Goal: Information Seeking & Learning: Check status

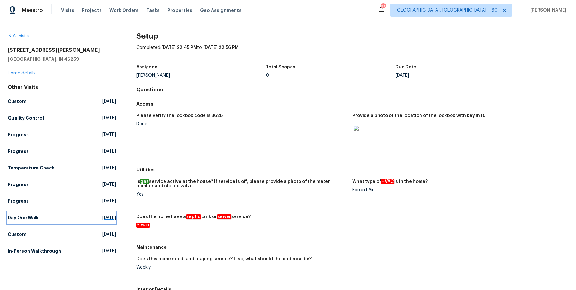
click at [29, 217] on h5 "Day One Walk" at bounding box center [23, 218] width 31 height 6
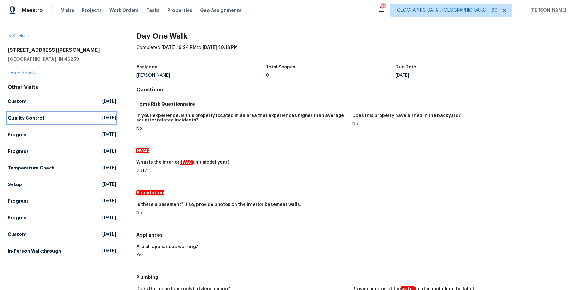
click at [36, 118] on h5 "Quality Control" at bounding box center [26, 118] width 36 height 6
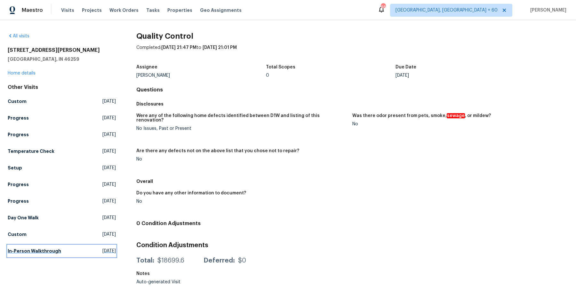
click at [30, 254] on h5 "In-Person Walkthrough" at bounding box center [34, 251] width 53 height 6
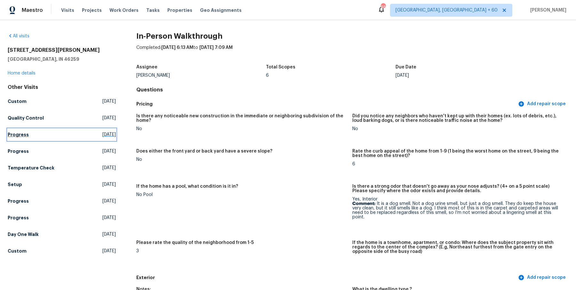
click at [23, 133] on h5 "Progress" at bounding box center [18, 135] width 21 height 6
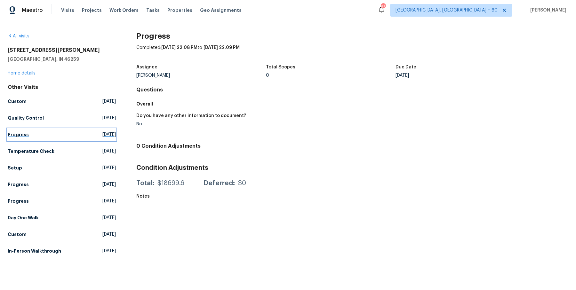
click at [21, 138] on link "Progress Wed, Oct 01 2025" at bounding box center [62, 135] width 108 height 12
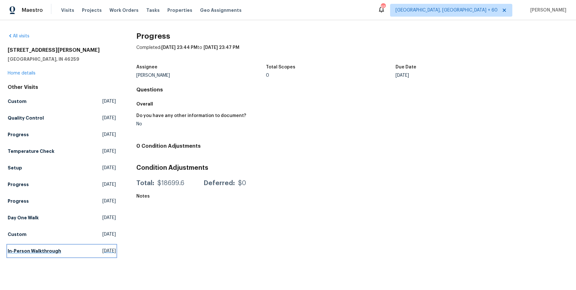
click at [42, 253] on h5 "In-Person Walkthrough" at bounding box center [34, 251] width 53 height 6
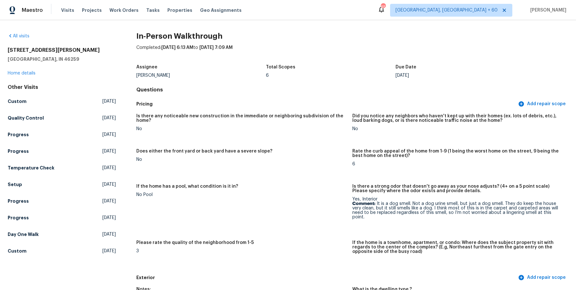
scroll to position [1285, 0]
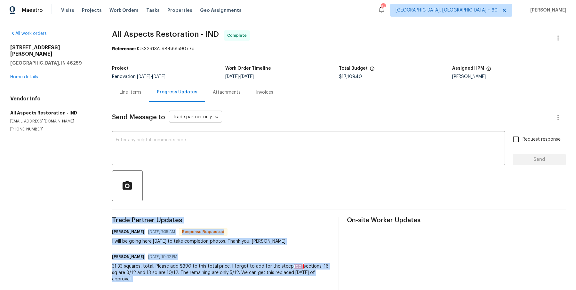
scroll to position [35, 0]
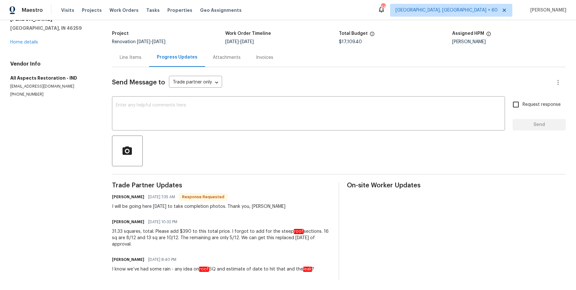
click at [124, 16] on div "Visits Projects Work Orders Tasks Properties Geo Assignments" at bounding box center [155, 10] width 188 height 13
click at [124, 12] on span "Work Orders" at bounding box center [123, 10] width 29 height 6
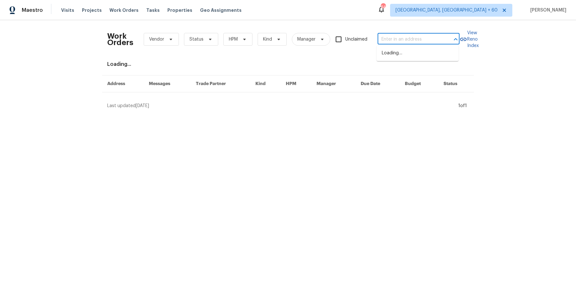
click at [395, 36] on input "text" at bounding box center [410, 40] width 64 height 10
paste input "917 Buchanan St Indianapolis, IN 46203"
type input "917 Buchanan St Indianapolis, IN 46203"
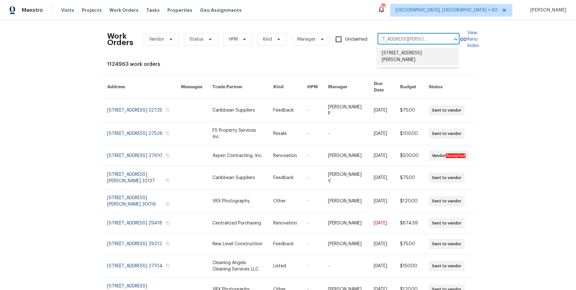
click at [400, 53] on li "917 Buchanan St, Indianapolis, IN 46203" at bounding box center [418, 56] width 82 height 17
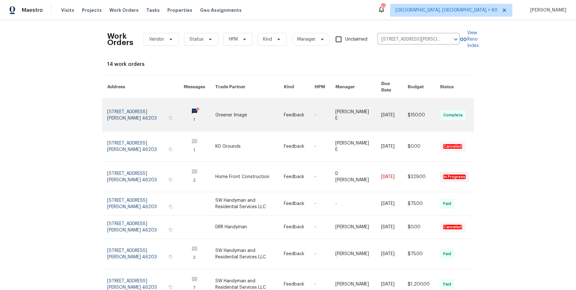
click at [285, 103] on link at bounding box center [299, 115] width 31 height 32
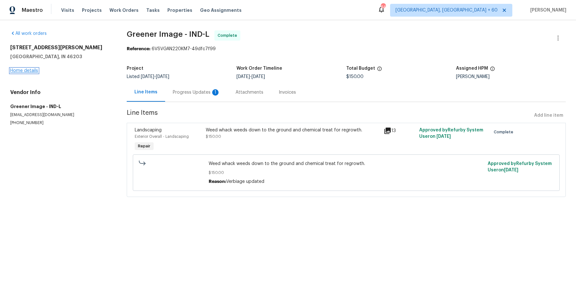
click at [22, 70] on link "Home details" at bounding box center [24, 70] width 28 height 4
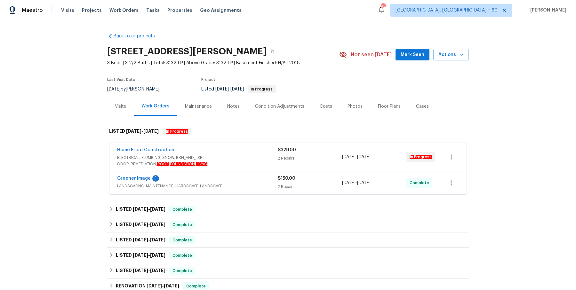
click at [197, 155] on span "ELECTRICAL, PLUMBING, SNOW, BRN_AND_LRR, ODOR_REMEDIATION, ROOF , FOUNDATION , …" at bounding box center [197, 161] width 161 height 13
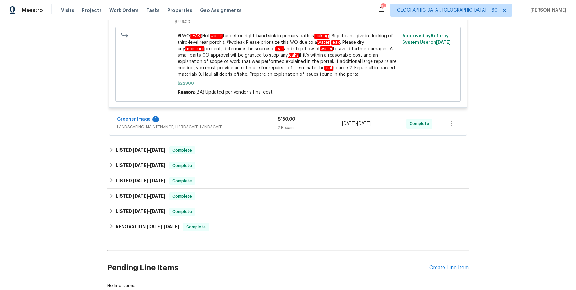
scroll to position [298, 0]
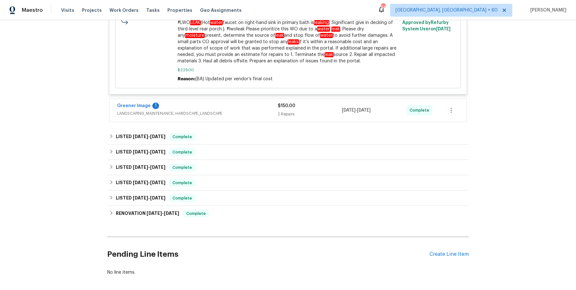
click at [220, 108] on div "Greener Image 1" at bounding box center [197, 107] width 161 height 8
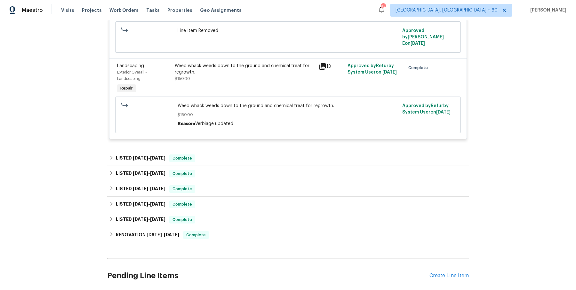
scroll to position [455, 0]
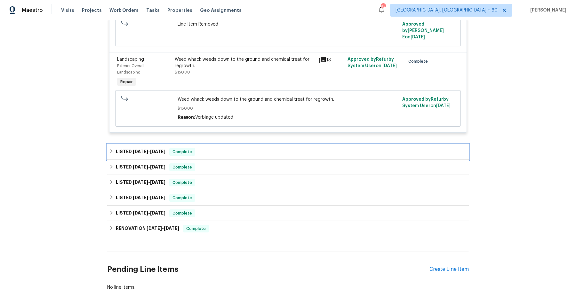
click at [212, 148] on div "LISTED 9/22/25 - 9/25/25 Complete" at bounding box center [288, 152] width 358 height 8
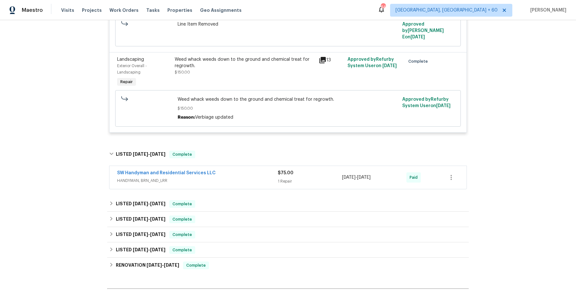
click at [220, 178] on span "HANDYMAN, BRN_AND_LRR" at bounding box center [197, 181] width 161 height 6
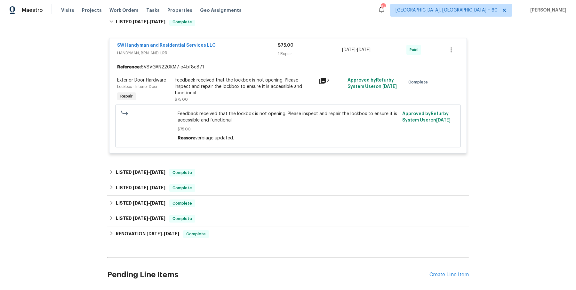
scroll to position [588, 0]
click at [223, 169] on div "LISTED 7/31/25 - 9/12/25 Complete" at bounding box center [288, 173] width 358 height 8
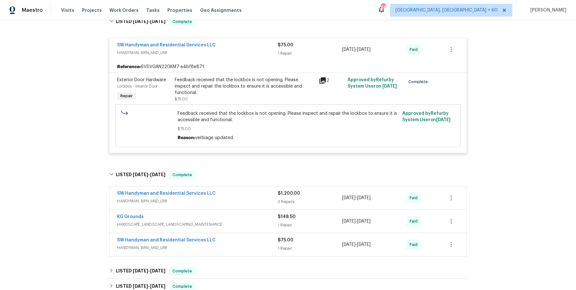
click at [222, 190] on div "SW Handyman and Residential Services LLC" at bounding box center [197, 194] width 161 height 8
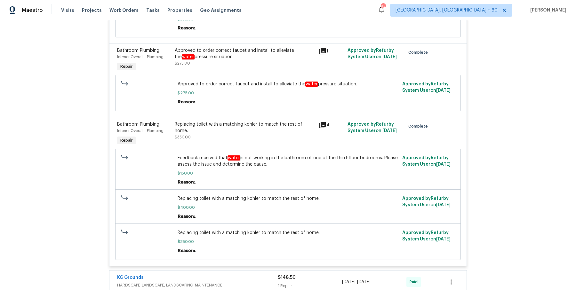
scroll to position [1103, 0]
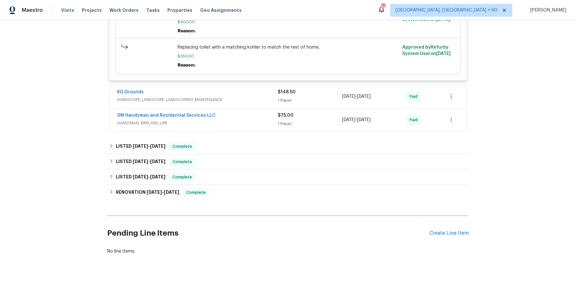
click at [262, 85] on div "KG Grounds HARDSCAPE_LANDSCAPE, LANDSCAPING_MAINTENANCE $148.50 1 Repair 7/31/2…" at bounding box center [287, 96] width 357 height 23
click at [260, 89] on div "KG Grounds" at bounding box center [197, 93] width 161 height 8
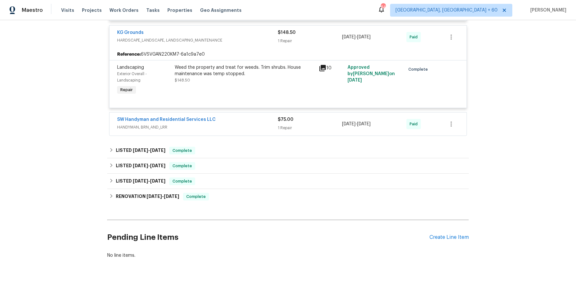
click at [252, 116] on div "SW Handyman and Residential Services LLC" at bounding box center [197, 120] width 161 height 8
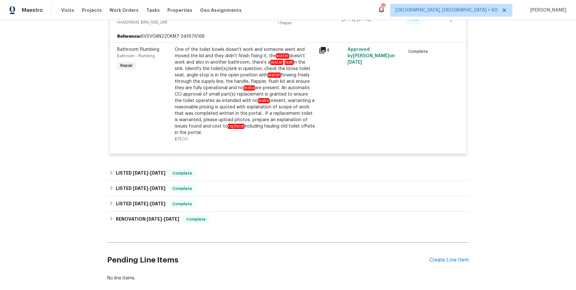
scroll to position [1264, 0]
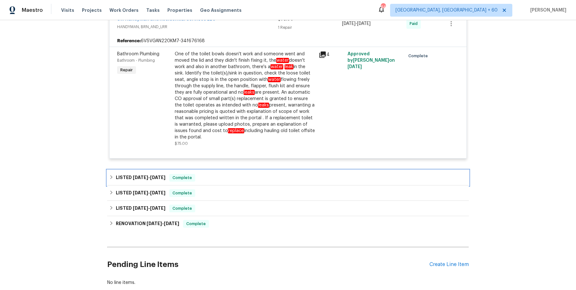
click at [226, 170] on div "LISTED 6/3/25 - 6/5/25 Complete" at bounding box center [288, 177] width 362 height 15
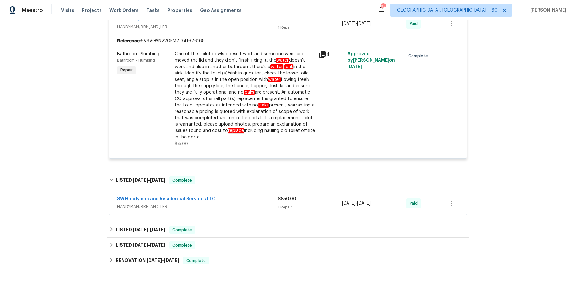
click at [219, 204] on span "HANDYMAN, BRN_AND_LRR" at bounding box center [197, 207] width 161 height 6
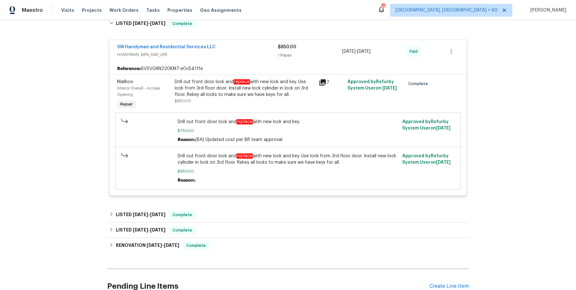
scroll to position [1425, 0]
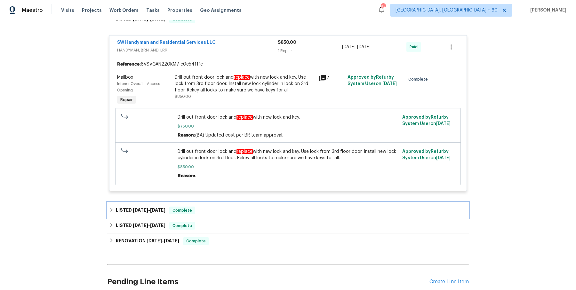
click at [219, 203] on div "LISTED 5/20/25 - 5/22/25 Complete" at bounding box center [288, 210] width 362 height 15
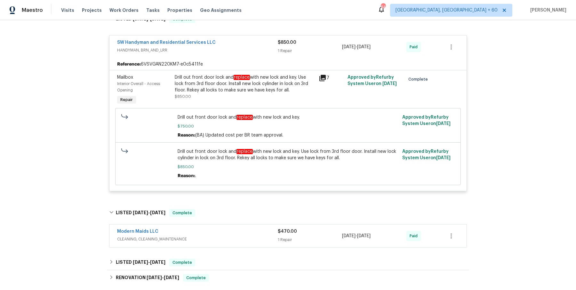
click at [220, 229] on div "Modern Maids LLC" at bounding box center [197, 233] width 161 height 8
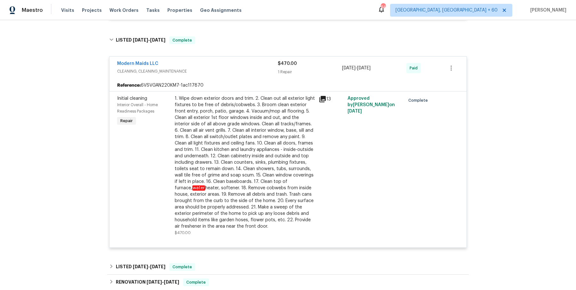
scroll to position [1688, 0]
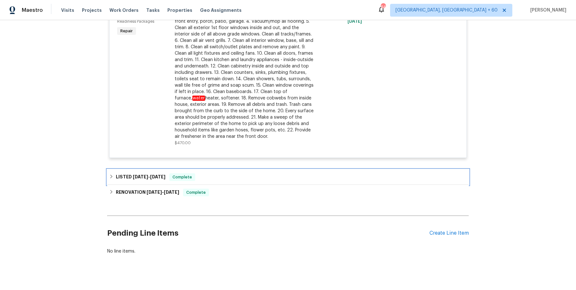
click at [274, 170] on div "LISTED 3/20/25 - 4/17/25 Complete" at bounding box center [288, 177] width 362 height 15
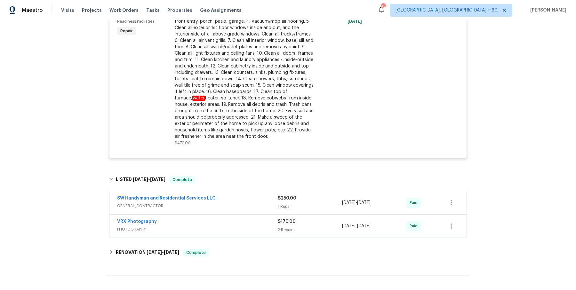
click at [268, 195] on div "SW Handyman and Residential Services LLC" at bounding box center [197, 199] width 161 height 8
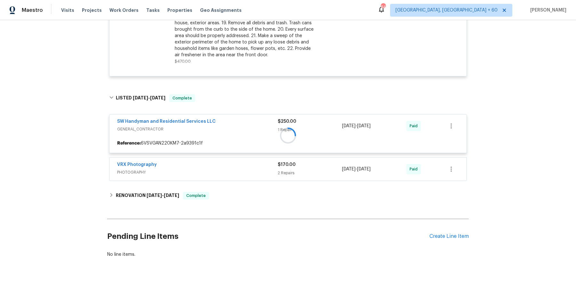
scroll to position [1772, 0]
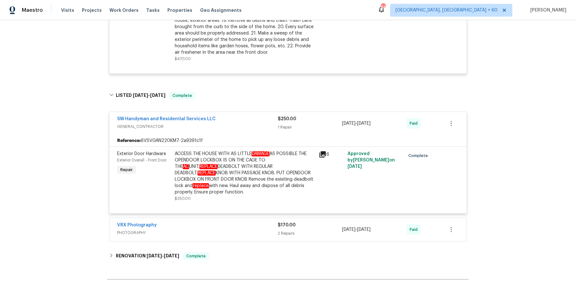
click at [244, 230] on span "PHOTOGRAPHY" at bounding box center [197, 233] width 161 height 6
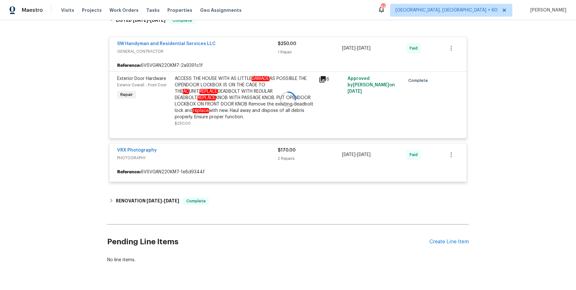
scroll to position [1846, 0]
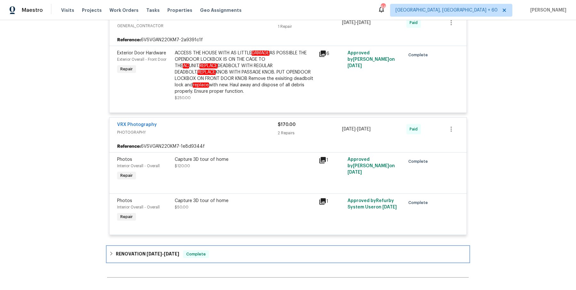
click at [224, 253] on div "RENOVATION 2/10/25 - 2/24/25 Complete" at bounding box center [288, 254] width 362 height 15
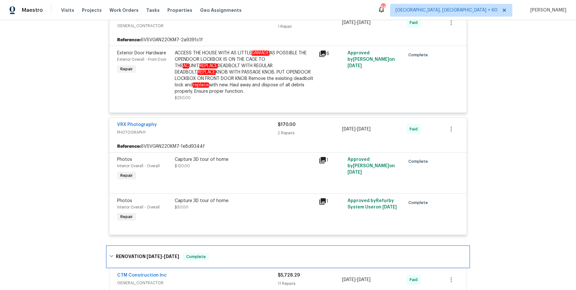
scroll to position [1965, 0]
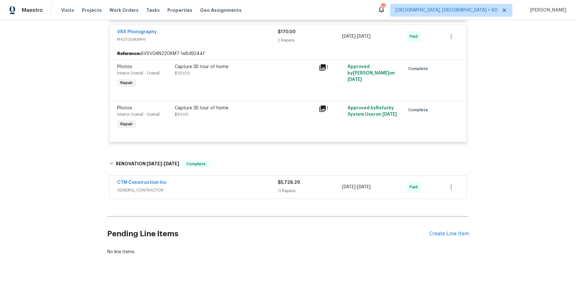
click at [254, 180] on div "CTM Construction Inc" at bounding box center [197, 184] width 161 height 8
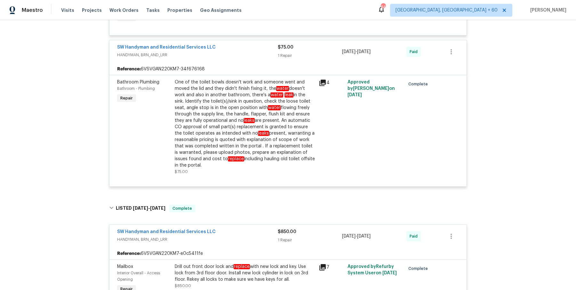
scroll to position [1227, 0]
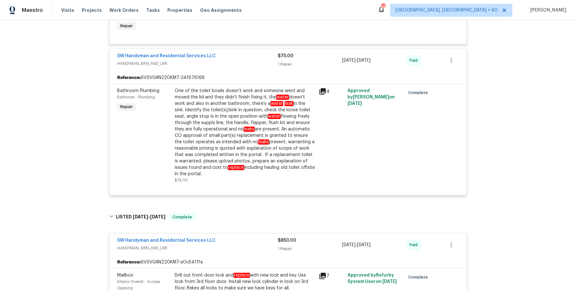
click at [252, 127] on em "leaks" at bounding box center [249, 129] width 11 height 5
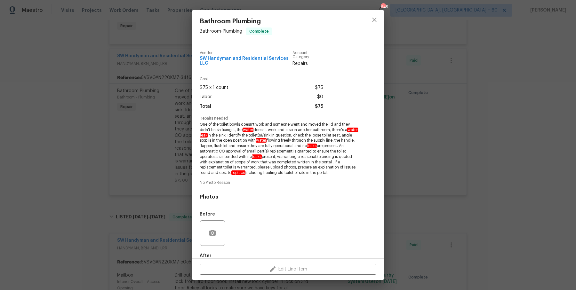
drag, startPoint x: 200, startPoint y: 125, endPoint x: 339, endPoint y: 172, distance: 146.8
click at [339, 172] on span "One of the toilet bowls doesn't work and someone went and moved the lid and the…" at bounding box center [279, 149] width 159 height 54
copy span "One of the toilet bowls doesn't work and someone went and moved the lid and the…"
click at [157, 124] on div "Bathroom Plumbing Bathroom - Plumbing Complete Vendor SW Handyman and Residenti…" at bounding box center [288, 145] width 576 height 290
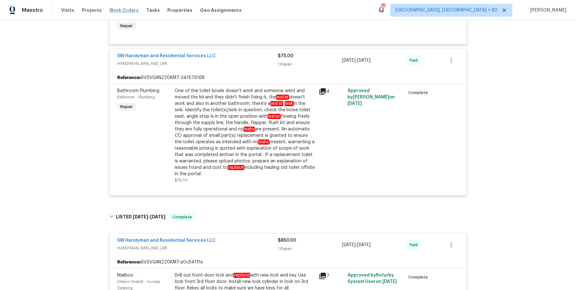
click at [128, 12] on span "Work Orders" at bounding box center [123, 10] width 29 height 6
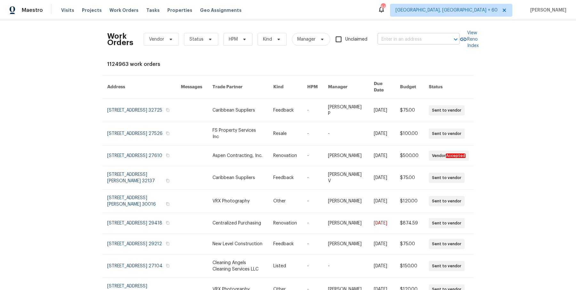
click at [444, 42] on div at bounding box center [451, 39] width 17 height 9
paste input "12854 Highland Hills Dr Cypress, TX 77429"
type input "12854 Highland Hills Dr Cypress, TX 77429"
click at [427, 52] on li "12854 Highland Hills Dr, Cypress, TX 77429" at bounding box center [418, 53] width 82 height 11
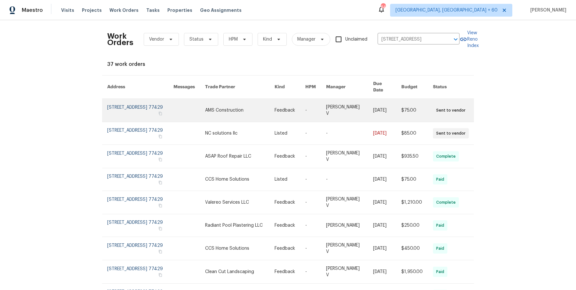
click at [326, 103] on td "Divya Dharshini V" at bounding box center [344, 110] width 47 height 23
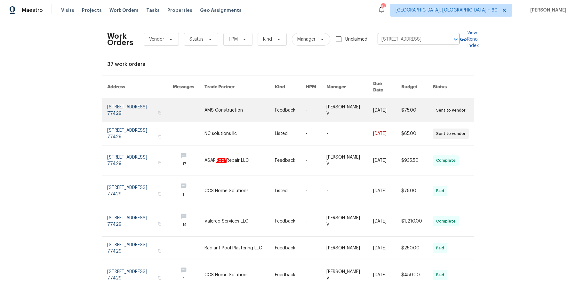
click at [326, 103] on td "Divya Dharshini V" at bounding box center [344, 110] width 47 height 23
click at [311, 103] on link at bounding box center [316, 110] width 21 height 23
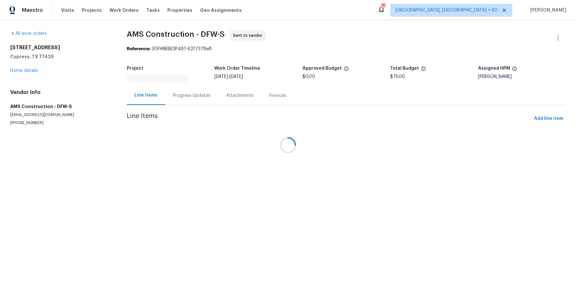
click at [32, 73] on div at bounding box center [288, 145] width 576 height 290
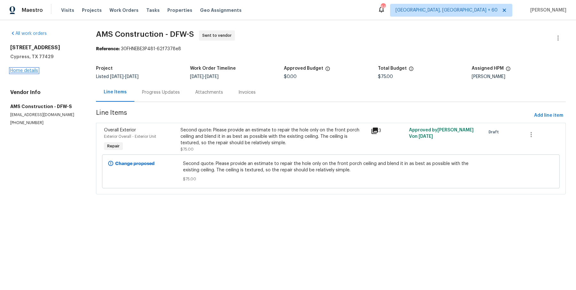
click at [27, 72] on link "Home details" at bounding box center [24, 70] width 28 height 4
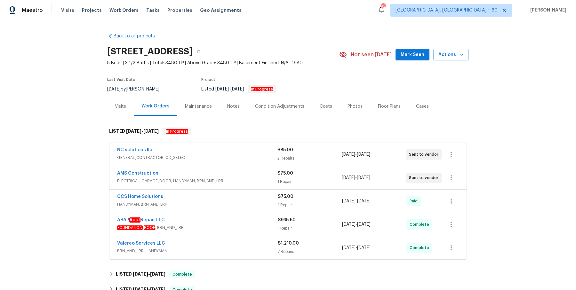
click at [233, 155] on span "GENERAL_CONTRACTOR, OD_SELECT" at bounding box center [197, 158] width 160 height 6
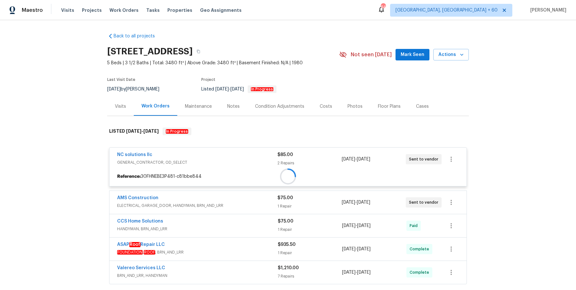
scroll to position [82, 0]
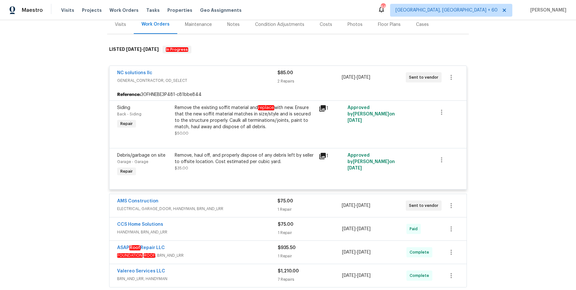
click at [242, 195] on div "AMS Construction ELECTRICAL, GARAGE_DOOR, HANDYMAN, BRN_AND_LRR $75.00 1 Repair…" at bounding box center [287, 205] width 357 height 23
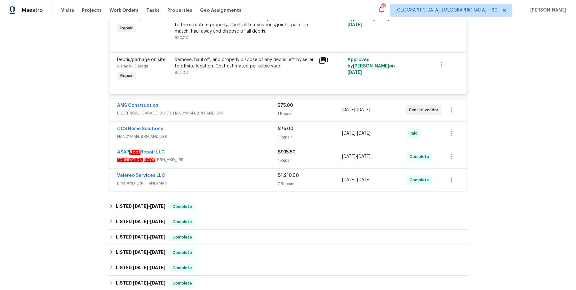
click at [266, 108] on div "AMS Construction" at bounding box center [197, 106] width 160 height 8
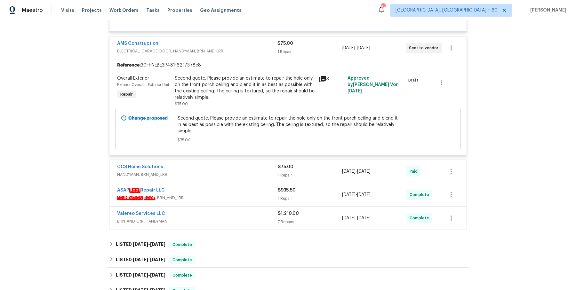
click at [255, 162] on div "CCS Home Solutions HANDYMAN, BRN_AND_LRR $75.00 1 Repair 9/15/2025 - 9/16/2025 …" at bounding box center [287, 171] width 357 height 23
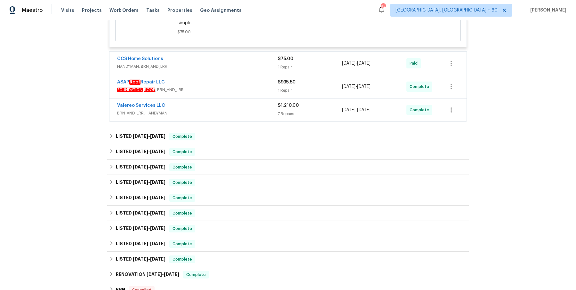
click at [260, 60] on div "CCS Home Solutions" at bounding box center [197, 60] width 161 height 8
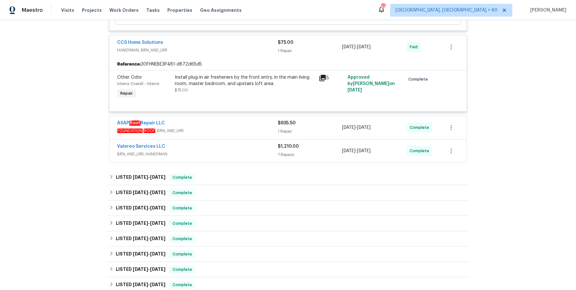
click at [263, 128] on span "FOUNDATION , ROOF , BRN_AND_LRR" at bounding box center [197, 131] width 161 height 6
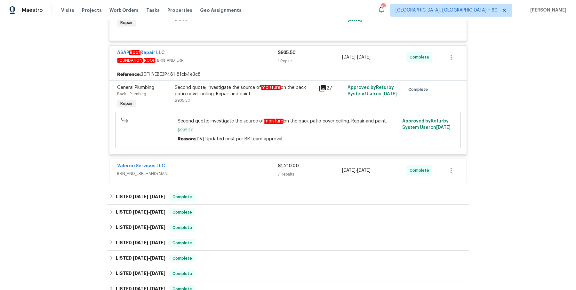
scroll to position [397, 0]
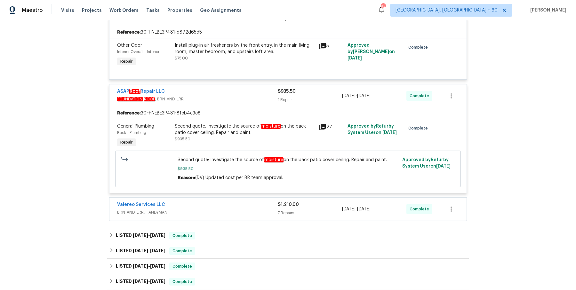
click at [245, 215] on div "Valereo Services LLC BRN_AND_LRR, HANDYMAN" at bounding box center [197, 209] width 161 height 15
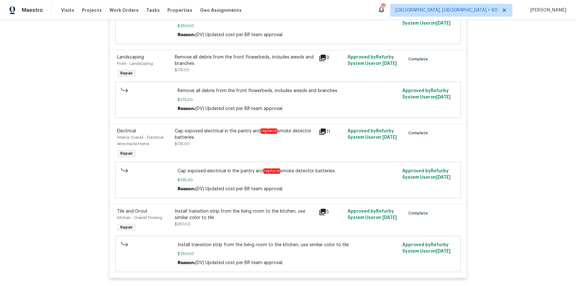
scroll to position [911, 0]
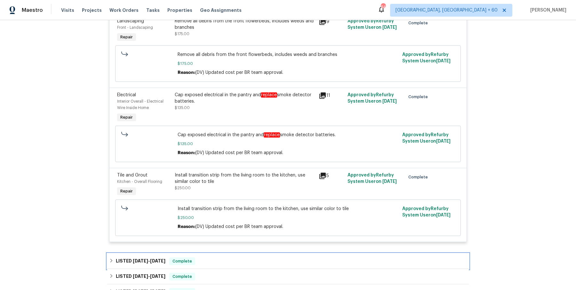
click at [205, 263] on div "LISTED 8/8/25 - 8/19/25 Complete" at bounding box center [288, 262] width 358 height 8
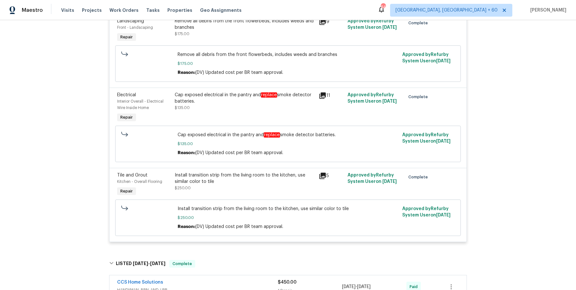
click at [218, 283] on div "CCS Home Solutions" at bounding box center [197, 283] width 161 height 8
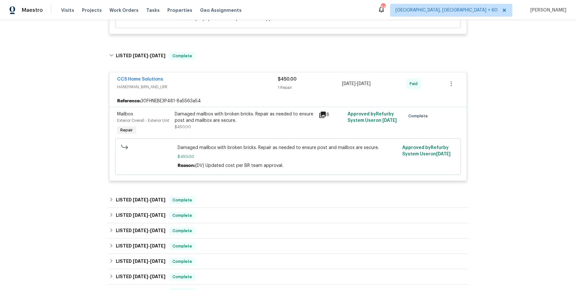
scroll to position [1123, 0]
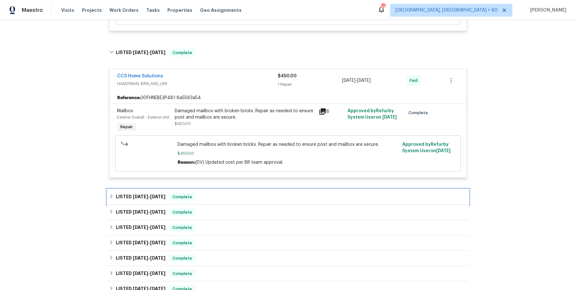
click at [250, 189] on div "LISTED 8/8/25 - 8/14/25 Complete" at bounding box center [288, 196] width 362 height 15
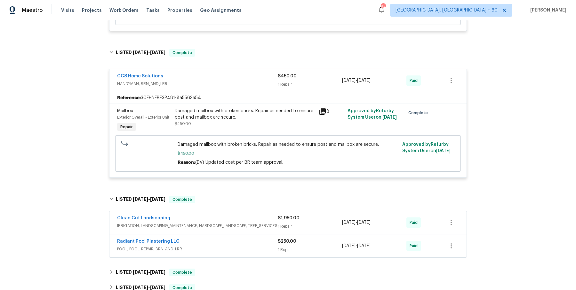
click at [241, 218] on div "Clean Cut Landscaping" at bounding box center [197, 219] width 161 height 8
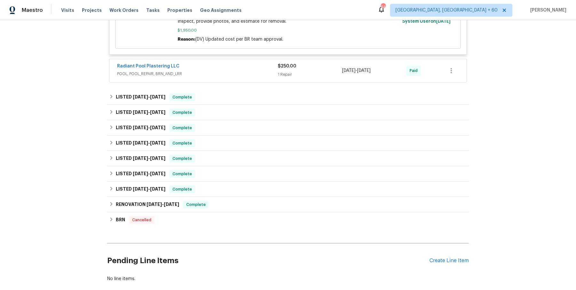
scroll to position [1368, 0]
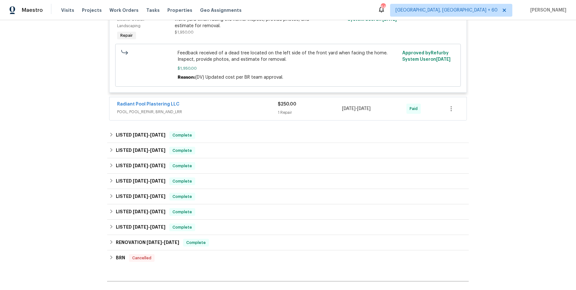
click at [261, 114] on div "Radiant Pool Plastering LLC POOL, POOL_REPAIR, BRN_AND_LRR" at bounding box center [197, 108] width 161 height 15
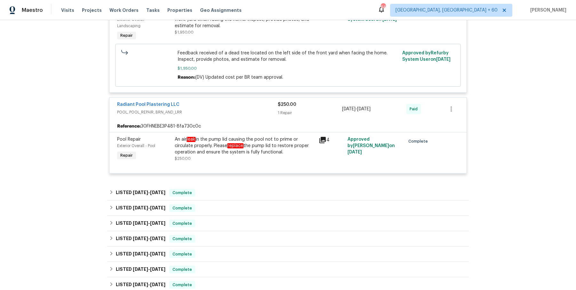
scroll to position [1497, 0]
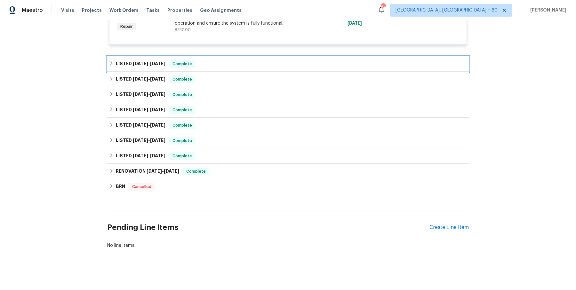
click at [253, 64] on div "LISTED 7/11/25 - 7/29/25 Complete" at bounding box center [288, 64] width 358 height 8
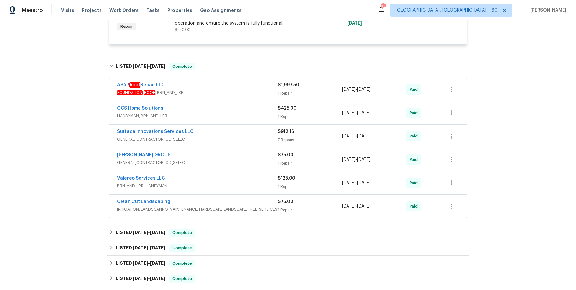
click at [234, 93] on span "FOUNDATION , ROOF , BRN_AND_LRR" at bounding box center [197, 93] width 161 height 6
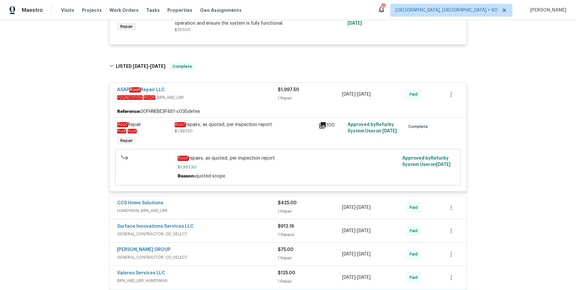
click at [221, 200] on div "CCS Home Solutions" at bounding box center [197, 204] width 161 height 8
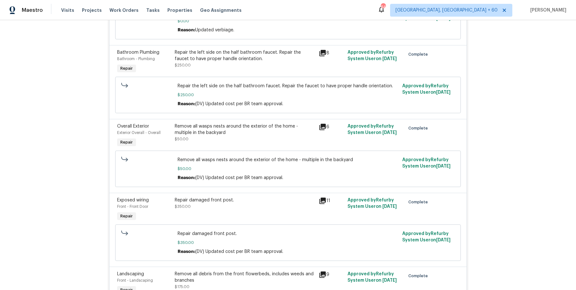
scroll to position [658, 0]
click at [137, 10] on div "Visits Projects Work Orders Tasks Properties Geo Assignments" at bounding box center [155, 10] width 188 height 13
click at [128, 10] on span "Work Orders" at bounding box center [123, 10] width 29 height 6
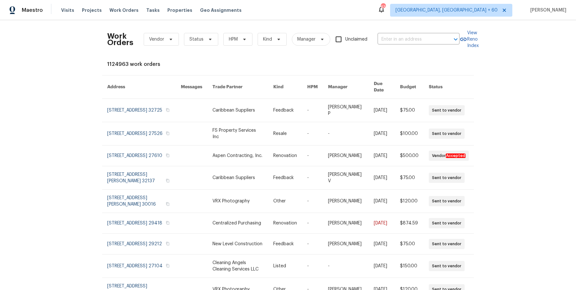
click at [390, 44] on div "Work Orders Vendor Status HPM Kind Manager Unclaimed ​" at bounding box center [283, 39] width 352 height 28
click at [393, 38] on input "text" at bounding box center [410, 40] width 64 height 10
paste input "8977 Carlisle Ave Sacramento, CA 95829"
type input "8977 Carlisle Ave Sacramento, CA 95829"
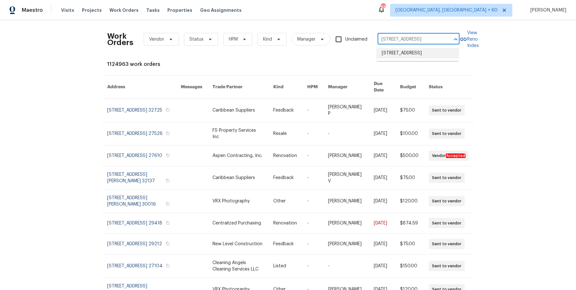
click at [400, 54] on li "8977 Carlisle Ave, Sacramento, CA 95829" at bounding box center [418, 53] width 82 height 11
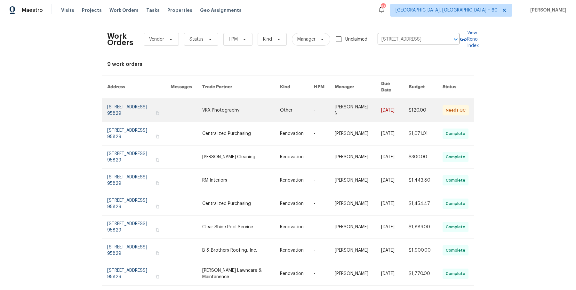
click at [349, 105] on link at bounding box center [358, 110] width 46 height 23
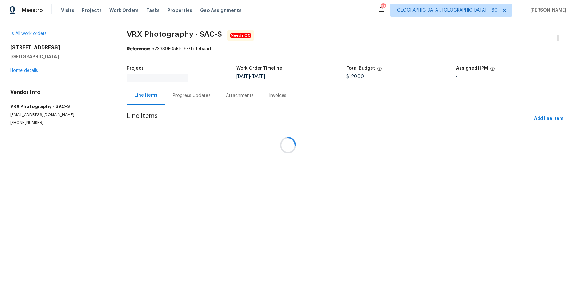
click at [35, 68] on div at bounding box center [288, 145] width 576 height 290
click at [32, 68] on div at bounding box center [288, 145] width 576 height 290
click at [30, 71] on div at bounding box center [288, 145] width 576 height 290
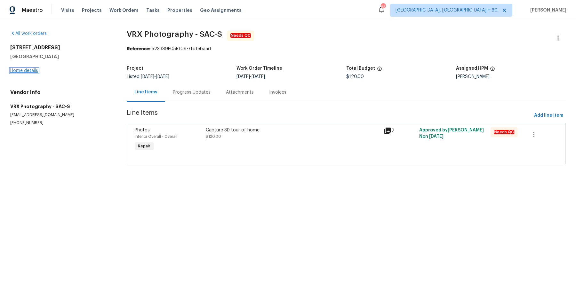
click at [33, 71] on link "Home details" at bounding box center [24, 70] width 28 height 4
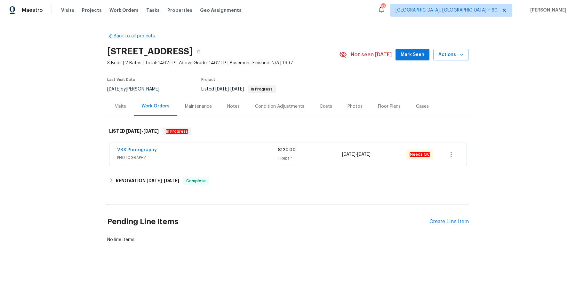
click at [222, 159] on span "PHOTOGRAPHY" at bounding box center [197, 158] width 161 height 6
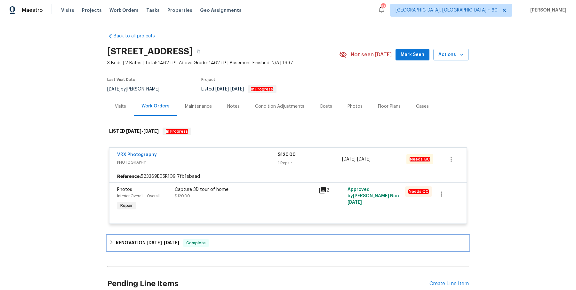
click at [203, 236] on div "RENOVATION 9/15/25 - 9/30/25 Complete" at bounding box center [288, 243] width 362 height 15
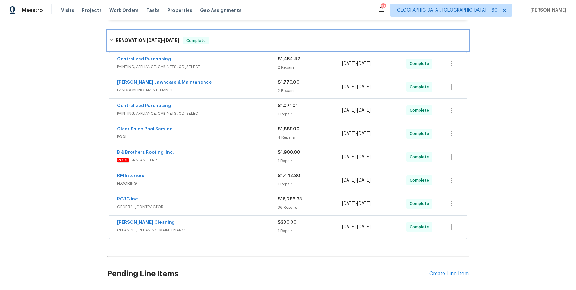
scroll to position [196, 0]
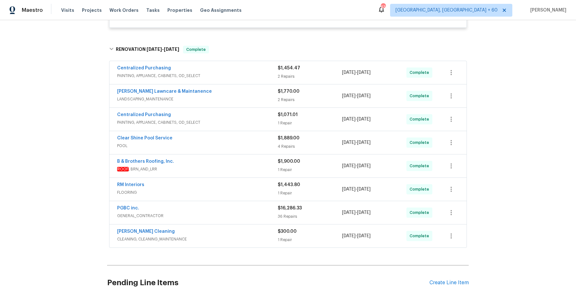
click at [266, 75] on span "PAINTING, APPLIANCE, CABINETS, OD_SELECT" at bounding box center [197, 76] width 161 height 6
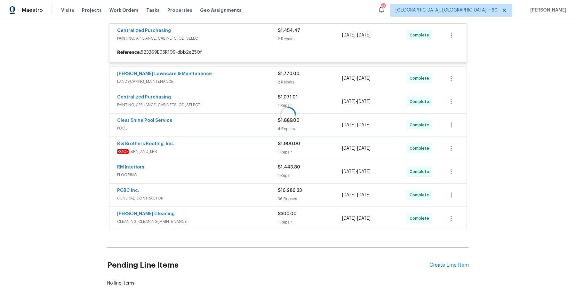
scroll to position [276, 0]
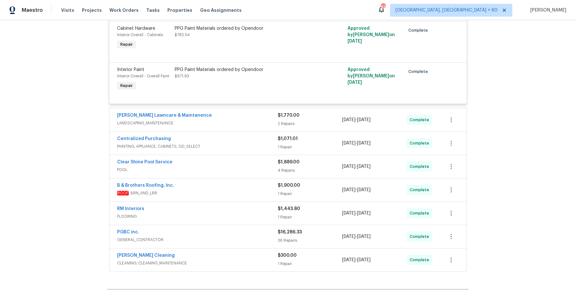
click at [230, 124] on span "LANDSCAPING_MAINTENANCE" at bounding box center [197, 123] width 161 height 6
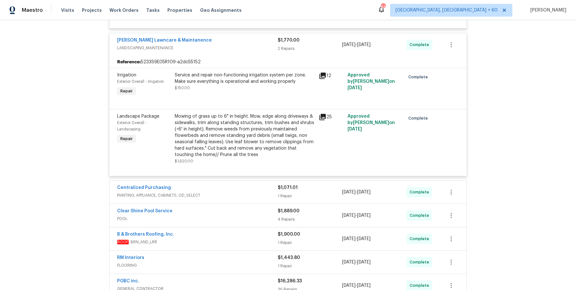
click at [256, 185] on div "Centralized Purchasing" at bounding box center [197, 189] width 161 height 8
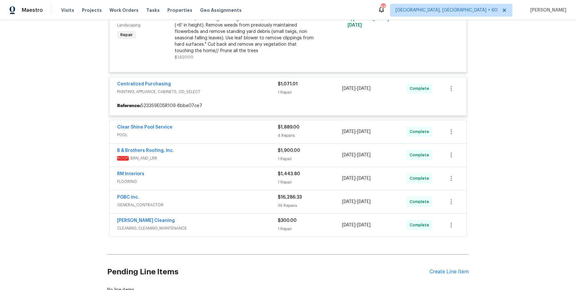
scroll to position [454, 0]
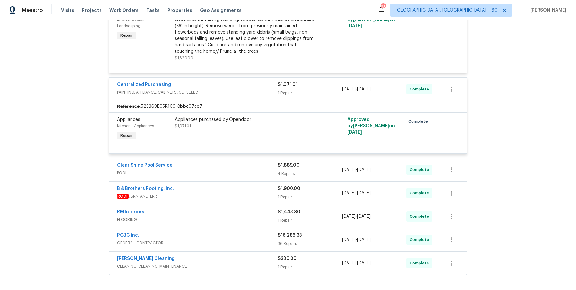
click at [275, 177] on div "Clear Shine Pool Service POOL $1,889.00 4 Repairs 9/15/2025 - 9/23/2025 Complete" at bounding box center [287, 169] width 357 height 23
click at [272, 168] on div "Clear Shine Pool Service" at bounding box center [197, 166] width 161 height 8
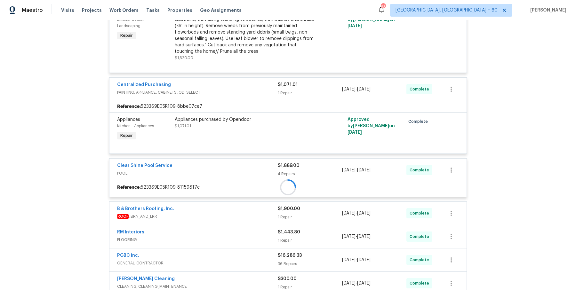
scroll to position [557, 0]
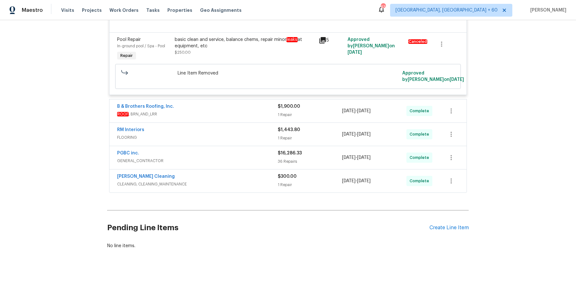
click at [266, 112] on span "ROOF , BRN_AND_LRR" at bounding box center [197, 114] width 161 height 6
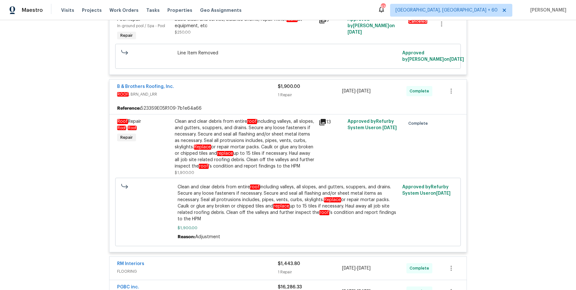
scroll to position [967, 0]
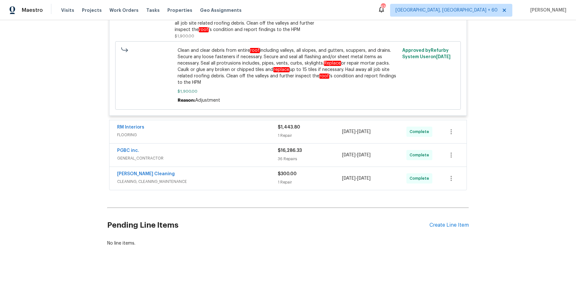
click at [253, 138] on span "FLOORING" at bounding box center [197, 135] width 161 height 6
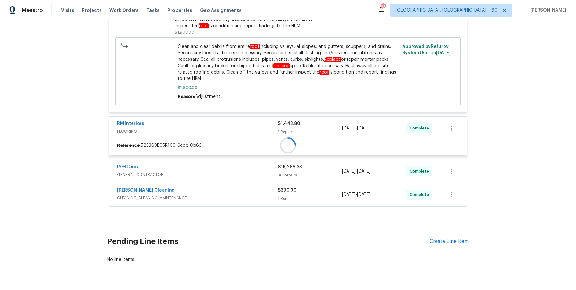
scroll to position [987, 0]
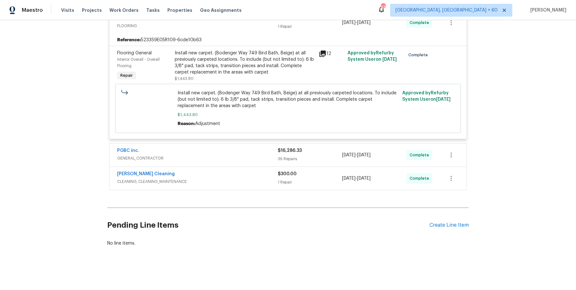
click at [251, 160] on span "GENERAL_CONTRACTOR" at bounding box center [197, 158] width 161 height 6
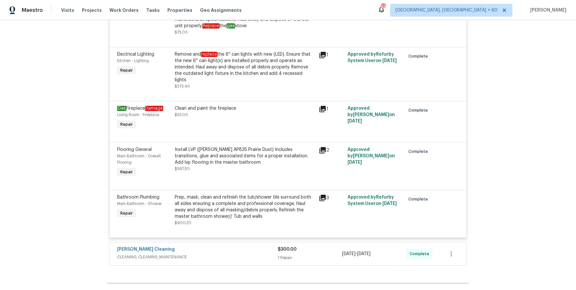
scroll to position [3078, 0]
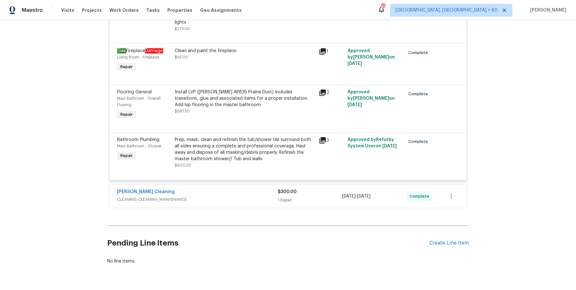
click at [280, 189] on div "$300.00" at bounding box center [310, 192] width 64 height 6
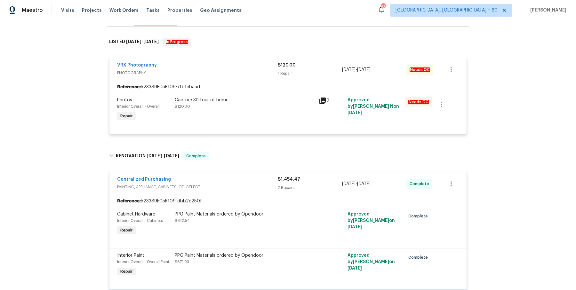
scroll to position [0, 0]
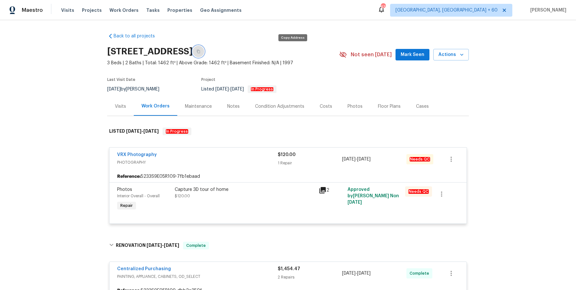
click at [204, 54] on button "button" at bounding box center [199, 52] width 12 height 12
click at [200, 53] on icon "button" at bounding box center [199, 52] width 4 height 4
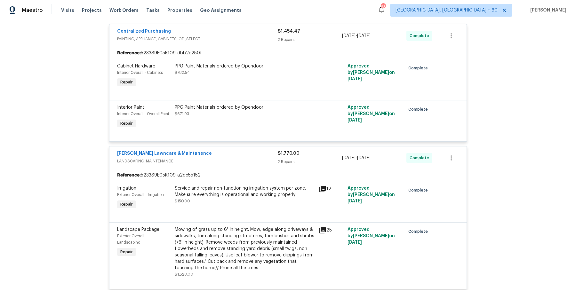
scroll to position [238, 0]
click at [247, 189] on div "Service and repair non-functioning irrigation system per zone. Make sure everyt…" at bounding box center [245, 191] width 140 height 13
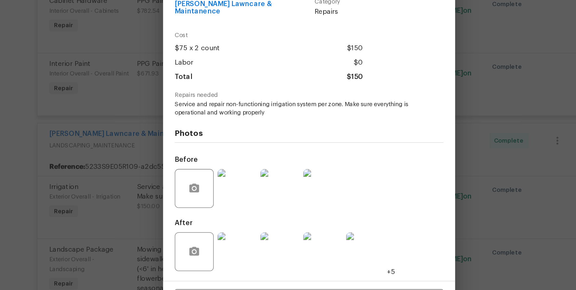
click at [244, 134] on span "Service and repair non-functioning irrigation system per zone. Make sure everyt…" at bounding box center [279, 136] width 159 height 11
drag, startPoint x: 234, startPoint y: 132, endPoint x: 293, endPoint y: 131, distance: 58.9
click at [293, 131] on span "Service and repair non-functioning irrigation system per zone. Make sure everyt…" at bounding box center [279, 136] width 159 height 11
copy span "non-functioning irrigation system"
click at [145, 161] on div "Irrigation Exterior Overall - Irrigation Complete Vendor Godinez Lawncare & Mai…" at bounding box center [288, 145] width 576 height 290
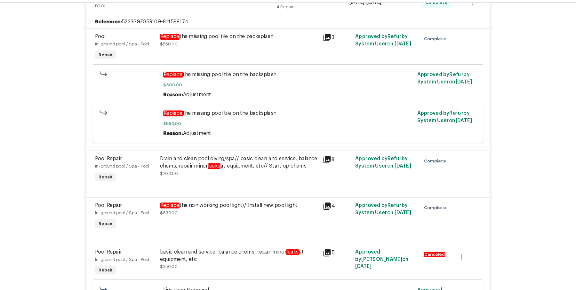
scroll to position [606, 0]
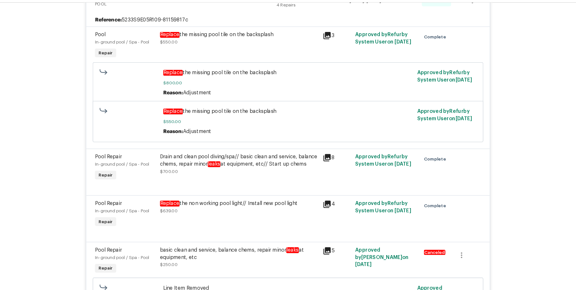
click at [259, 157] on div "Drain and clean pool diving/spa// basic clean and service, balance chems, repai…" at bounding box center [245, 160] width 140 height 13
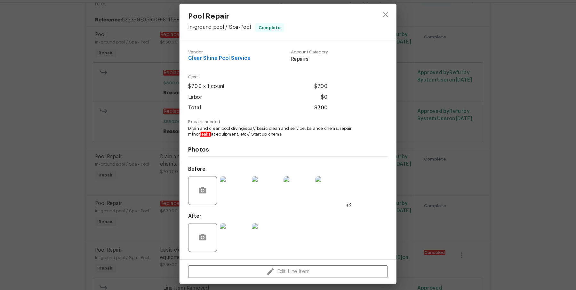
click at [150, 157] on div "Pool Repair In-ground pool / Spa - Pool Complete Vendor Clear Shine Pool Servic…" at bounding box center [288, 145] width 576 height 290
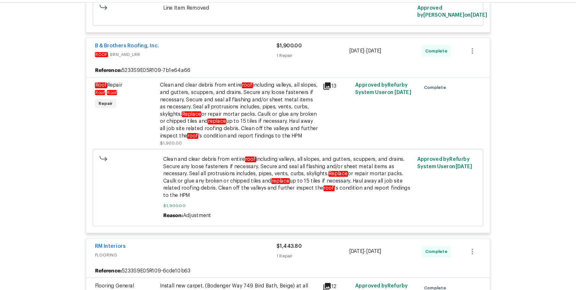
scroll to position [854, 0]
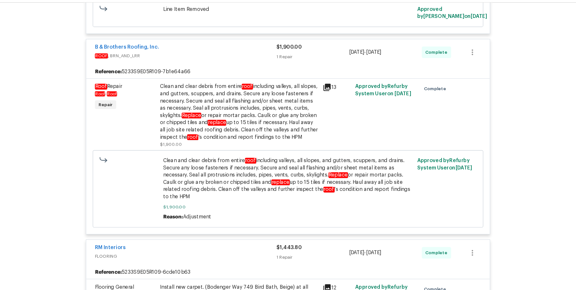
click at [280, 116] on div "Clean and clear debris from entire roof including valleys, all slopes, and gutt…" at bounding box center [245, 116] width 140 height 51
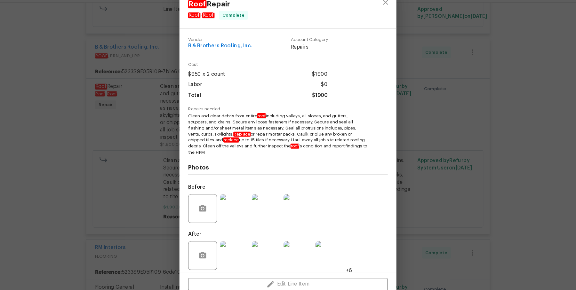
click at [183, 145] on div "Roof Repair Roof - Roof Complete Vendor B & Brothers Roofing, Inc. Account Cate…" at bounding box center [288, 145] width 576 height 290
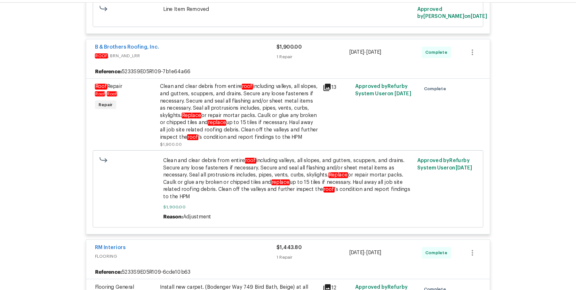
click at [203, 111] on div "Clean and clear debris from entire roof including valleys, all slopes, and gutt…" at bounding box center [245, 116] width 140 height 51
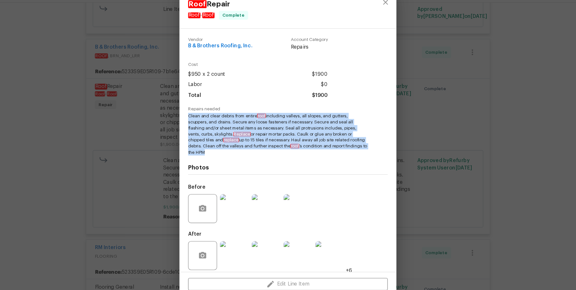
drag, startPoint x: 201, startPoint y: 121, endPoint x: 258, endPoint y: 150, distance: 64.1
click at [258, 150] on span "Clean and clear debris from entire roof including valleys, all slopes, and gutt…" at bounding box center [279, 137] width 159 height 38
copy span "Clean and clear debris from entire roof including valleys, all slopes, and gutt…"
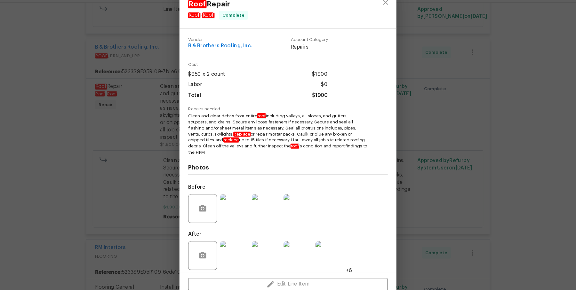
click at [246, 95] on div "Labor $0" at bounding box center [262, 92] width 124 height 9
click at [150, 84] on div "Roof Repair Roof - Roof Complete Vendor B & Brothers Roofing, Inc. Account Cate…" at bounding box center [288, 145] width 576 height 290
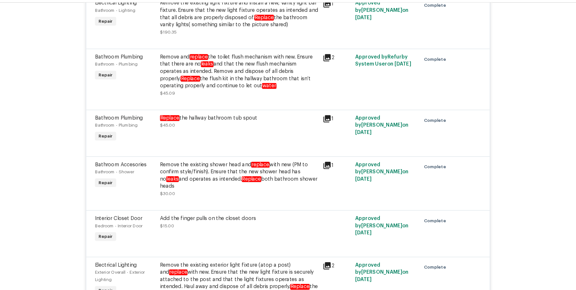
scroll to position [1345, 0]
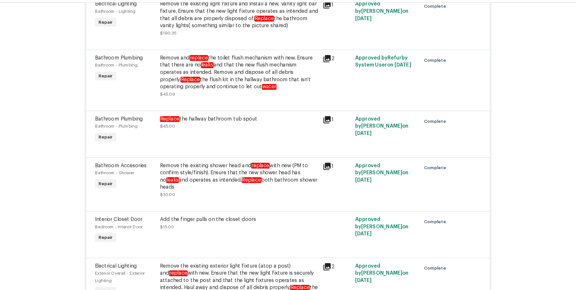
click at [264, 88] on div "Remove and replace the toilet flush mechanism with new. Ensure that there are n…" at bounding box center [245, 82] width 140 height 32
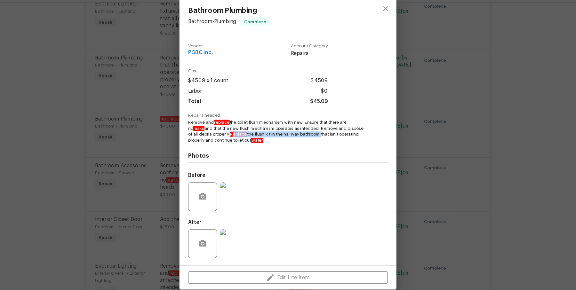
drag, startPoint x: 231, startPoint y: 137, endPoint x: 309, endPoint y: 139, distance: 78.7
click at [309, 139] on span "Remove and replace the toilet flush mechanism with new. Ensure that there are n…" at bounding box center [279, 134] width 159 height 21
copy span "eplace the flush kit in the hallway bathroom"
click at [455, 156] on div "Bathroom Plumbing Bathroom - Plumbing Complete Vendor PGBC inc. Account Categor…" at bounding box center [288, 145] width 576 height 290
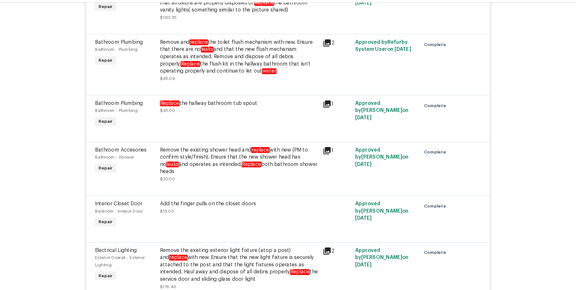
scroll to position [1360, 0]
click at [233, 118] on div "Replace the hallway bathroom tub spout $45.00" at bounding box center [245, 112] width 140 height 13
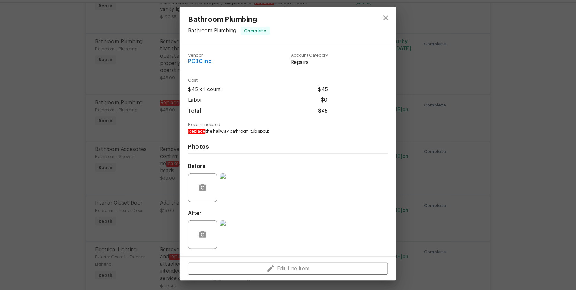
click at [216, 135] on span "Replace the hallway bathroom tub spout" at bounding box center [279, 134] width 159 height 5
click at [235, 179] on img at bounding box center [241, 184] width 26 height 26
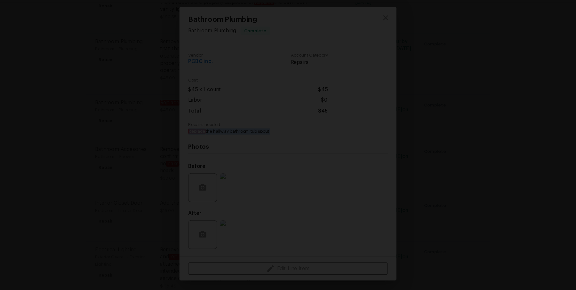
click at [484, 99] on div "Lightbox" at bounding box center [288, 145] width 576 height 290
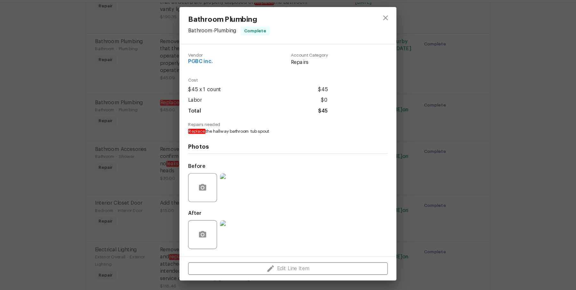
click at [443, 118] on div "Bathroom Plumbing Bathroom - Plumbing Complete Vendor PGBC inc. Account Categor…" at bounding box center [288, 145] width 576 height 290
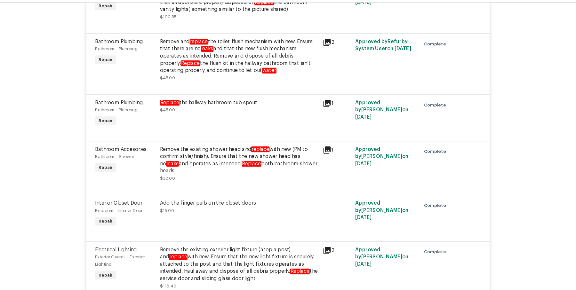
click at [249, 112] on div "Replace the hallway bathroom tub spout" at bounding box center [245, 109] width 140 height 6
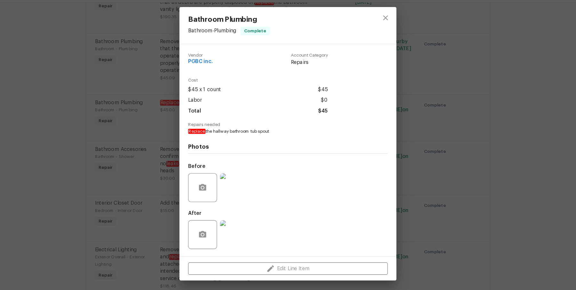
click at [235, 185] on img at bounding box center [241, 184] width 26 height 26
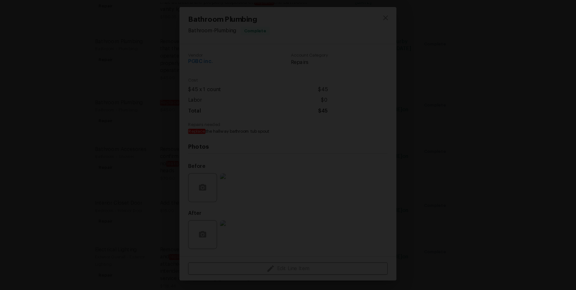
click at [450, 127] on img "Lightbox" at bounding box center [288, 145] width 576 height 290
click at [474, 74] on div "Lightbox" at bounding box center [288, 145] width 576 height 290
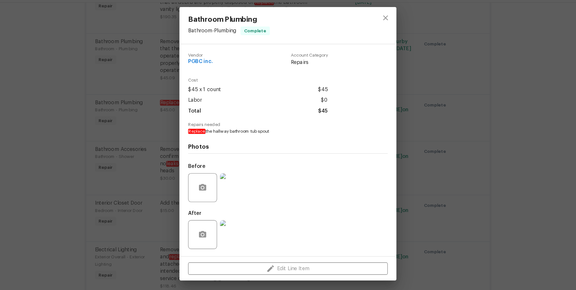
click at [242, 132] on span "Replace the hallway bathroom tub spout" at bounding box center [279, 134] width 159 height 5
copy span "Replace the hallway bathroom tub spout"
click at [384, 172] on div "Bathroom Plumbing Bathroom - Plumbing Complete Vendor PGBC inc. Account Categor…" at bounding box center [288, 145] width 576 height 290
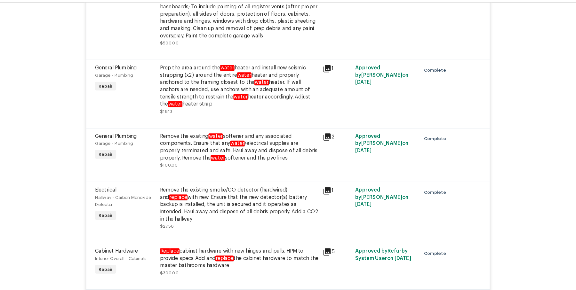
scroll to position [2006, 0]
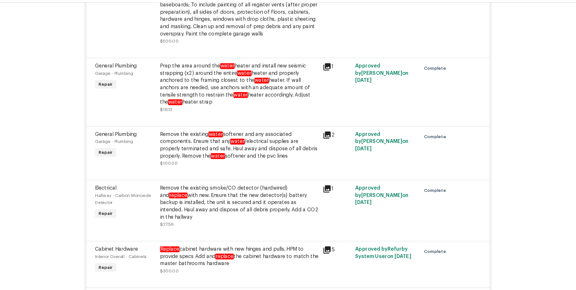
click at [216, 197] on div "Remove the existing smoke/CO detector (hardwired) and replace with new. Ensure …" at bounding box center [245, 197] width 140 height 32
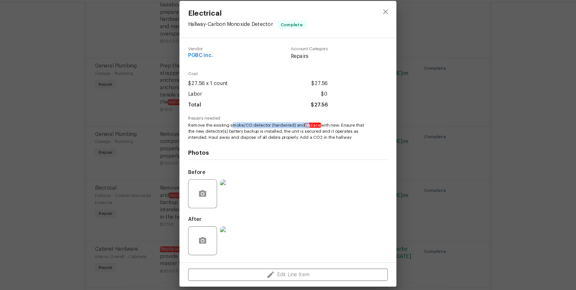
drag, startPoint x: 239, startPoint y: 129, endPoint x: 271, endPoint y: 135, distance: 32.6
click at [281, 135] on span "Remove the existing smoke/CO detector (hardwired) and replace with new. Ensure …" at bounding box center [279, 134] width 159 height 16
click at [201, 133] on span "Remove the existing smoke/CO detector (hardwired) and replace with new. Ensure …" at bounding box center [279, 134] width 159 height 16
drag, startPoint x: 200, startPoint y: 129, endPoint x: 350, endPoint y: 141, distance: 150.3
click at [350, 141] on span "Remove the existing smoke/CO detector (hardwired) and replace with new. Ensure …" at bounding box center [279, 134] width 159 height 16
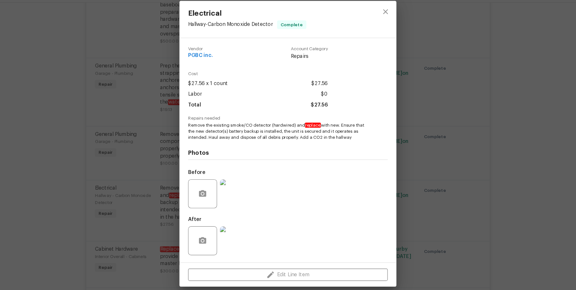
copy span "Remove the existing smoke/CO detector (hardwired) and replace with new. Ensure …"
click at [193, 94] on div "Vendor PGBC inc. Account Category Repairs Cost $27.56 x 1 count $27.56 Labor $0…" at bounding box center [288, 151] width 192 height 199
click at [168, 138] on div "Electrical Hallway - Carbon Monoxide Detector Complete Vendor PGBC inc. Account…" at bounding box center [288, 145] width 576 height 290
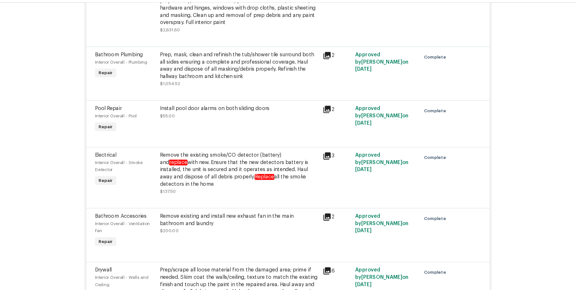
scroll to position [2656, 0]
click at [213, 161] on div "Remove the existing smoke/CO detector (battery) and replace with new. Ensure th…" at bounding box center [245, 167] width 140 height 32
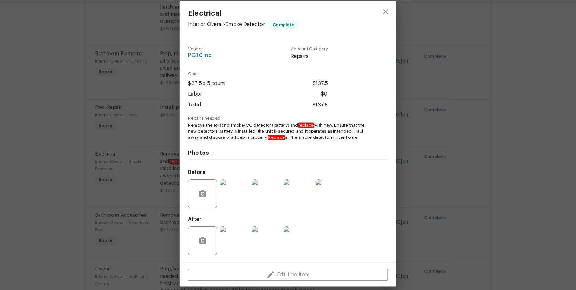
drag, startPoint x: 199, startPoint y: 129, endPoint x: 361, endPoint y: 141, distance: 162.7
click at [361, 141] on div "Vendor PGBC inc. Account Category Repairs Cost $27.5 x 5 count $137.5 Labor $0 …" at bounding box center [288, 151] width 192 height 199
copy span "Remove the existing smoke/CO detector (battery) and replace with new. Ensure th…"
click at [190, 100] on div "Electrical Interior Overall - Smoke Detector Complete Vendor PGBC inc. Account …" at bounding box center [288, 145] width 576 height 290
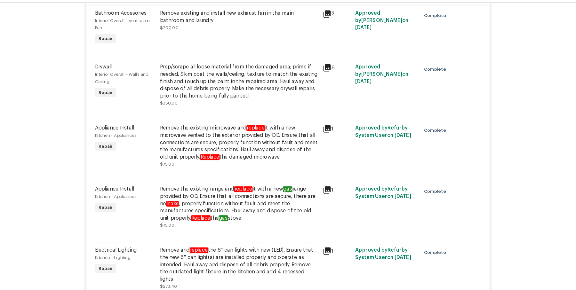
scroll to position [2837, 0]
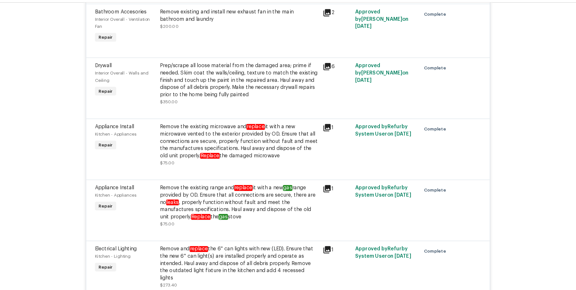
click at [225, 127] on div "Remove the existing microwave and replace it with a new microwave vented to the…" at bounding box center [245, 143] width 140 height 32
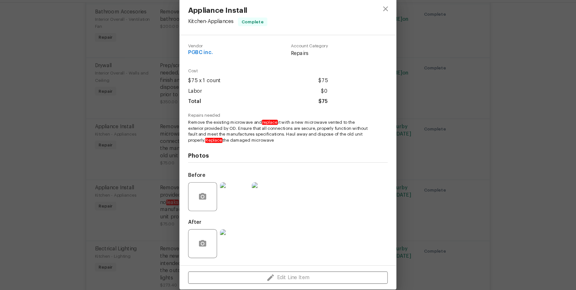
click at [164, 169] on div "Appliance Install Kitchen - Appliances Complete Vendor PGBC inc. Account Catego…" at bounding box center [288, 145] width 576 height 290
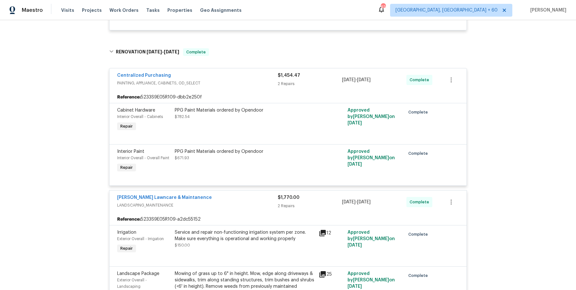
scroll to position [0, 0]
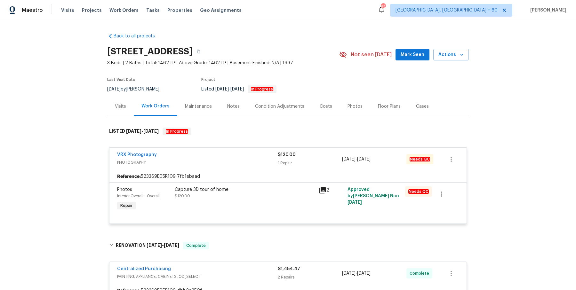
click at [200, 52] on icon "button" at bounding box center [199, 52] width 4 height 4
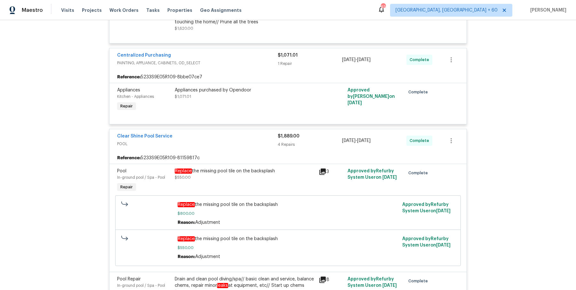
scroll to position [483, 0]
click at [247, 181] on div "Replace the missing pool tile on the backsplash $550.00" at bounding box center [245, 181] width 144 height 29
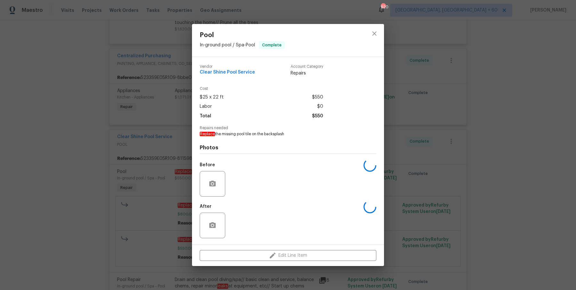
click at [216, 135] on span "Replace the missing pool tile on the backsplash" at bounding box center [279, 134] width 159 height 5
copy span "Replace the missing pool tile on the backsplash"
click at [158, 146] on div "Pool In-ground pool / Spa - Pool Complete Vendor Clear Shine Pool Service Accou…" at bounding box center [288, 145] width 576 height 290
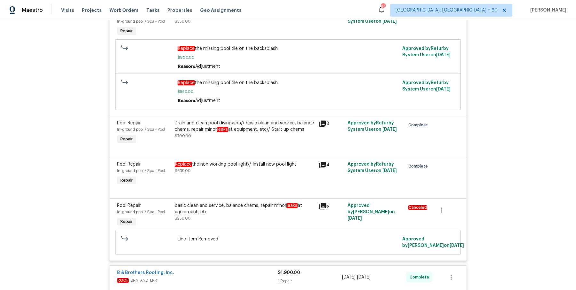
scroll to position [649, 0]
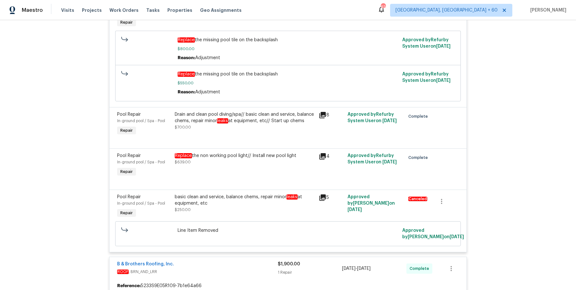
click at [193, 128] on div "Drain and clean pool diving/spa// basic clean and service, balance chems, repai…" at bounding box center [245, 120] width 140 height 19
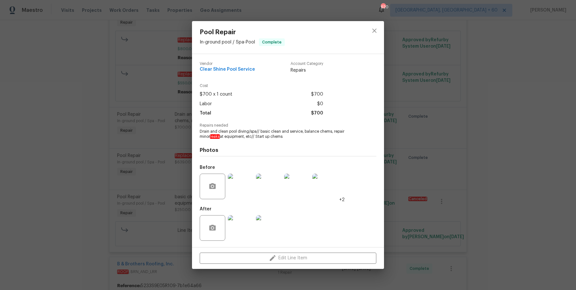
drag, startPoint x: 201, startPoint y: 131, endPoint x: 293, endPoint y: 138, distance: 92.4
click at [293, 138] on span "Drain and clean pool diving/spa// basic clean and service, balance chems, repai…" at bounding box center [279, 134] width 159 height 11
copy span "Drain and clean pool diving/spa// basic clean and service, balance chems, repai…"
click at [141, 97] on div "Pool Repair In-ground pool / Spa - Pool Complete Vendor Clear Shine Pool Servic…" at bounding box center [288, 145] width 576 height 290
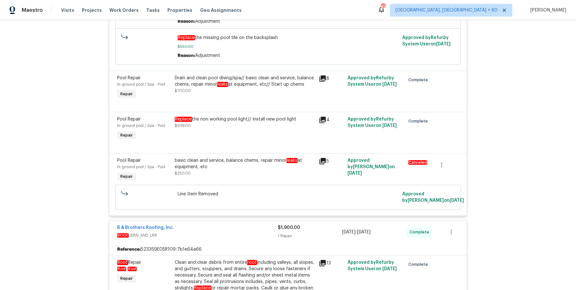
scroll to position [687, 0]
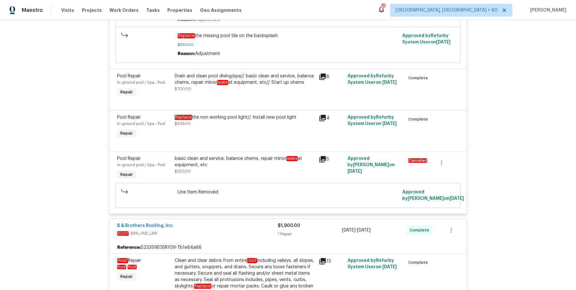
click at [201, 116] on div "Replace the non working pool light// Install new pool light" at bounding box center [245, 117] width 140 height 6
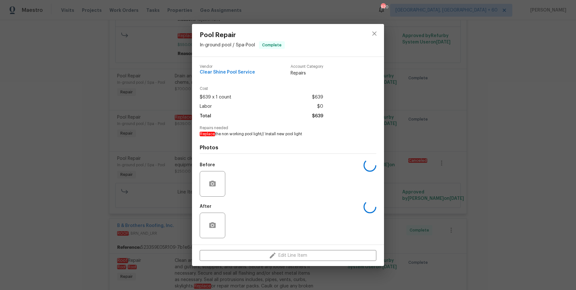
click at [264, 135] on span "Replace the non working pool light// Install new pool light" at bounding box center [279, 134] width 159 height 5
click at [253, 147] on h4 "Photos" at bounding box center [288, 148] width 177 height 6
drag, startPoint x: 267, startPoint y: 135, endPoint x: 311, endPoint y: 135, distance: 44.2
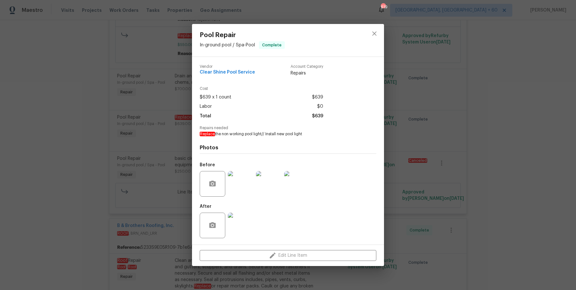
click at [311, 135] on span "Replace the non working pool light// Install new pool light" at bounding box center [279, 134] width 159 height 5
copy span "Install new pool light"
click at [144, 79] on div "Pool Repair In-ground pool / Spa - Pool Complete Vendor Clear Shine Pool Servic…" at bounding box center [288, 145] width 576 height 290
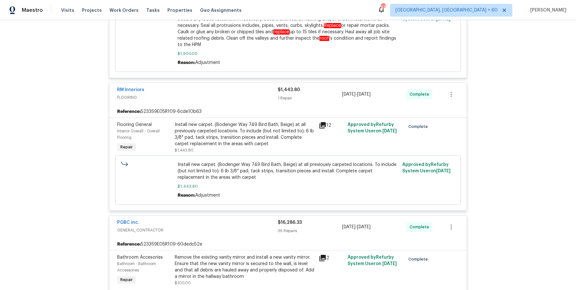
scroll to position [986, 0]
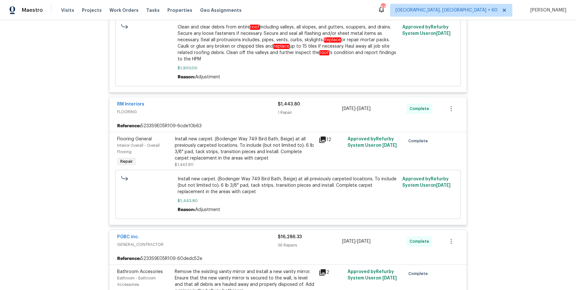
click at [216, 155] on div "Install new carpet. (Bodenger Way 749 Bird Bath, Beige) at all previously carpe…" at bounding box center [245, 149] width 140 height 26
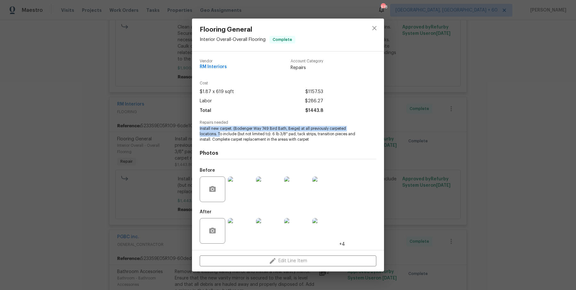
drag, startPoint x: 201, startPoint y: 125, endPoint x: 220, endPoint y: 134, distance: 20.9
click at [220, 134] on div "Repairs needed Install new carpet. (Bodenger Way 749 Bird Bath, Beige) at all p…" at bounding box center [288, 131] width 177 height 21
click at [158, 132] on div "Flooring General Interior Overall - Overall Flooring Complete Vendor RM Interio…" at bounding box center [288, 145] width 576 height 290
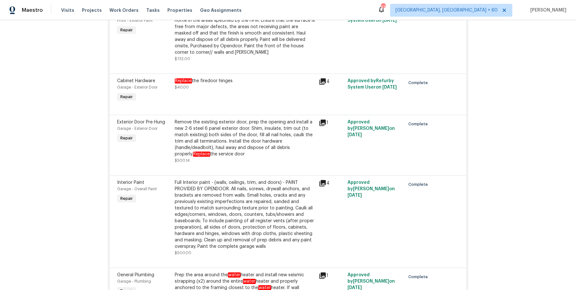
scroll to position [1809, 0]
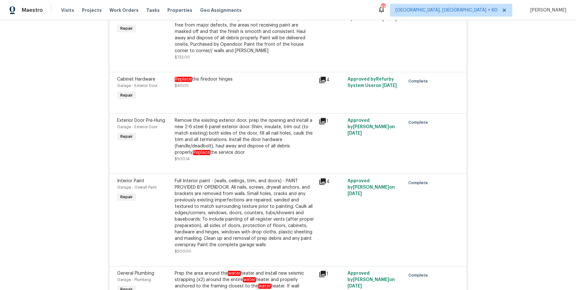
click at [215, 134] on div "Remove the existing exterior door, prep the opening and install a new 2-6 steel…" at bounding box center [245, 136] width 140 height 38
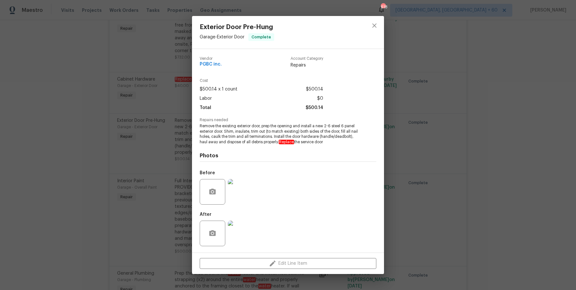
click at [301, 124] on span "Remove the existing exterior door, prep the opening and install a new 2-6 steel…" at bounding box center [279, 134] width 159 height 21
drag, startPoint x: 302, startPoint y: 123, endPoint x: 223, endPoint y: 129, distance: 79.3
click at [223, 129] on span "Remove the existing exterior door, prep the opening and install a new 2-6 steel…" at bounding box center [279, 134] width 159 height 21
click at [123, 86] on div "Exterior Door Pre-Hung Garage - Exterior Door Complete Vendor PGBC inc. Account…" at bounding box center [288, 145] width 576 height 290
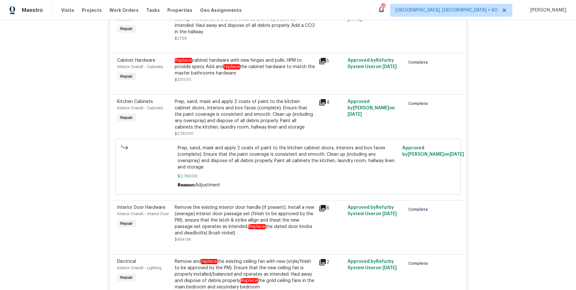
scroll to position [2193, 0]
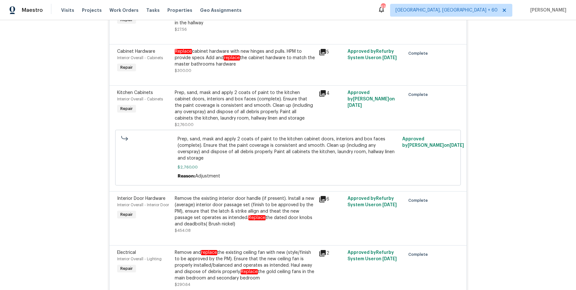
click at [262, 119] on div "Prep, sand, mask and apply 2 coats of paint to the kitchen cabinet doors, inter…" at bounding box center [245, 106] width 140 height 32
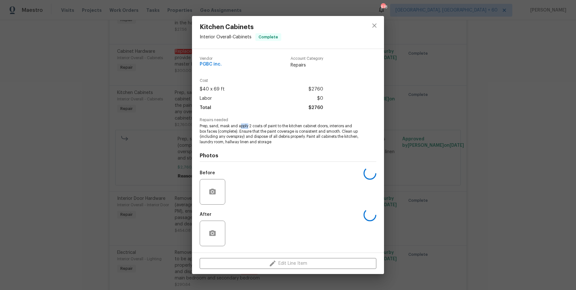
drag, startPoint x: 251, startPoint y: 127, endPoint x: 242, endPoint y: 127, distance: 9.0
click at [241, 127] on span "Prep, sand, mask and apply 2 coats of paint to the kitchen cabinet doors, inter…" at bounding box center [279, 134] width 159 height 21
click at [246, 127] on span "Prep, sand, mask and apply 2 coats of paint to the kitchen cabinet doors, inter…" at bounding box center [279, 134] width 159 height 21
drag, startPoint x: 249, startPoint y: 126, endPoint x: 238, endPoint y: 132, distance: 12.6
click at [238, 132] on span "Prep, sand, mask and apply 2 coats of paint to the kitchen cabinet doors, inter…" at bounding box center [279, 134] width 159 height 21
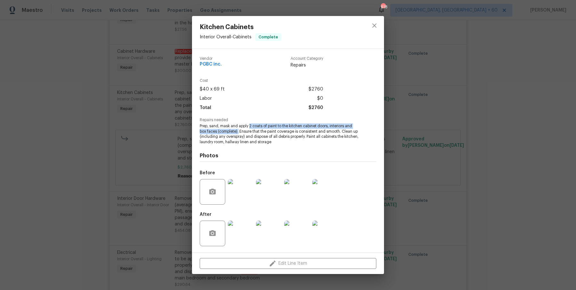
drag, startPoint x: 250, startPoint y: 126, endPoint x: 238, endPoint y: 134, distance: 14.6
click at [238, 134] on span "Prep, sand, mask and apply 2 coats of paint to the kitchen cabinet doors, inter…" at bounding box center [279, 134] width 159 height 21
click at [170, 58] on div "Kitchen Cabinets Interior Overall - Cabinets Complete Vendor PGBC inc. Account …" at bounding box center [288, 145] width 576 height 290
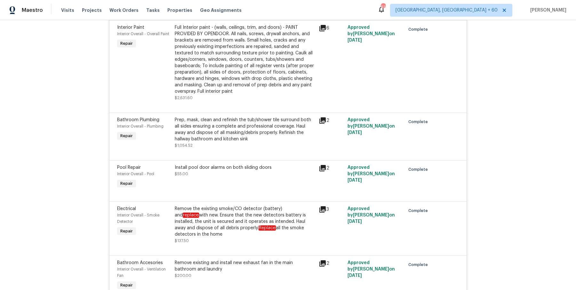
scroll to position [2621, 0]
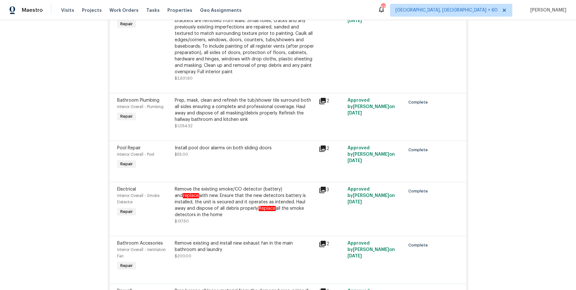
click at [229, 114] on div "Prep, mask, clean and refinish the tub/shower tile surround both all sides ensu…" at bounding box center [245, 110] width 140 height 26
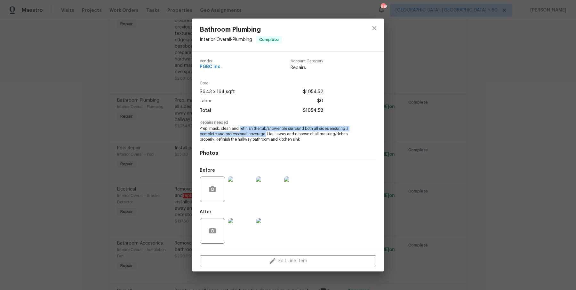
drag, startPoint x: 240, startPoint y: 129, endPoint x: 266, endPoint y: 133, distance: 26.9
click at [266, 133] on span "Prep, mask, clean and refinish the tub/shower tile surround both all sides ensu…" at bounding box center [279, 134] width 159 height 16
click at [140, 108] on div "Bathroom Plumbing Interior Overall - Plumbing Complete Vendor PGBC inc. Account…" at bounding box center [288, 145] width 576 height 290
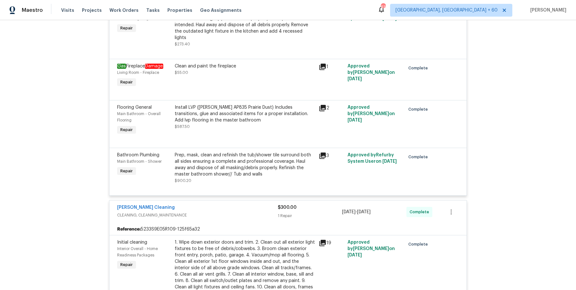
scroll to position [3064, 0]
click at [205, 103] on div "Install LVP (Knighton AP835 Prairie Dust) Includes transitions, glue and associ…" at bounding box center [245, 112] width 140 height 19
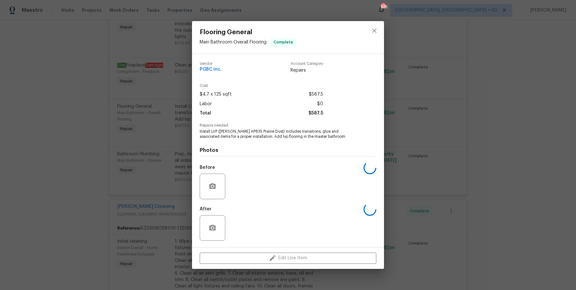
click at [163, 148] on div "Flooring General Main Bathroom - Overall Flooring Complete Vendor PGBC inc. Acc…" at bounding box center [288, 145] width 576 height 290
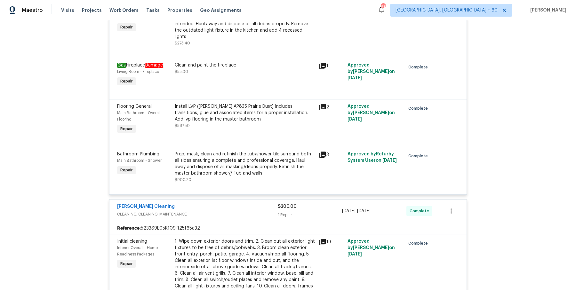
click at [227, 156] on div "Prep, mask, clean and refinish the tub/shower tile surround both all sides ensu…" at bounding box center [245, 164] width 140 height 26
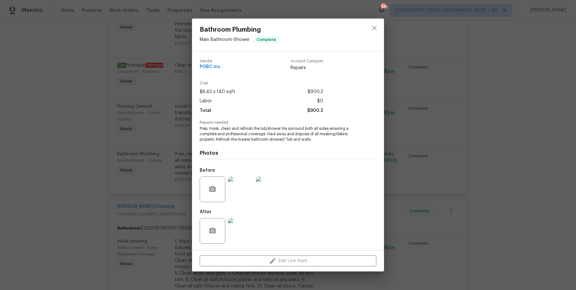
drag, startPoint x: 241, startPoint y: 127, endPoint x: 259, endPoint y: 132, distance: 19.3
click at [261, 132] on span "Prep, mask, clean and refinish the tub/shower tile surround both all sides ensu…" at bounding box center [279, 134] width 159 height 16
drag, startPoint x: 240, startPoint y: 129, endPoint x: 266, endPoint y: 134, distance: 26.4
click at [266, 134] on span "Prep, mask, clean and refinish the tub/shower tile surround both all sides ensu…" at bounding box center [279, 134] width 159 height 16
click at [158, 104] on div "Bathroom Plumbing Main Bathroom - Shower Complete Vendor PGBC inc. Account Cate…" at bounding box center [288, 145] width 576 height 290
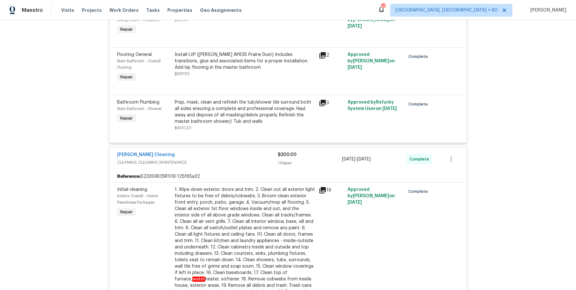
scroll to position [3115, 0]
click at [193, 100] on div "Prep, mask, clean and refinish the tub/shower tile surround both all sides ensu…" at bounding box center [245, 113] width 140 height 26
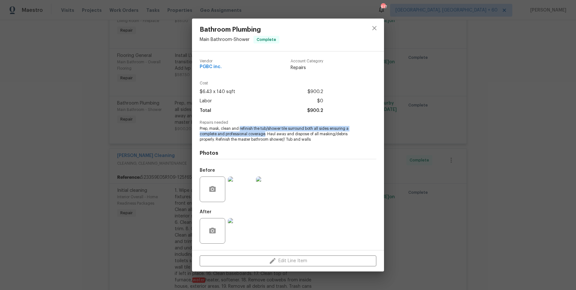
drag, startPoint x: 240, startPoint y: 127, endPoint x: 264, endPoint y: 135, distance: 25.2
click at [264, 135] on span "Prep, mask, clean and refinish the tub/shower tile surround both all sides ensu…" at bounding box center [279, 134] width 159 height 16
click at [201, 83] on span "Cost" at bounding box center [262, 83] width 124 height 4
click at [178, 96] on div "Bathroom Plumbing Main Bathroom - Shower Complete Vendor PGBC inc. Account Cate…" at bounding box center [288, 145] width 576 height 290
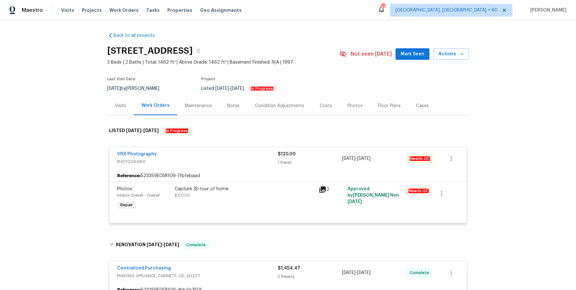
scroll to position [0, 0]
click at [204, 51] on button "button" at bounding box center [199, 52] width 12 height 12
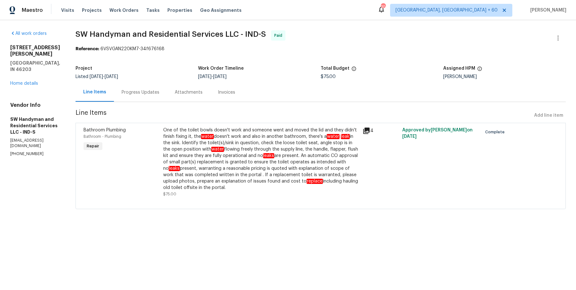
click at [136, 85] on div "Progress Updates" at bounding box center [140, 92] width 53 height 19
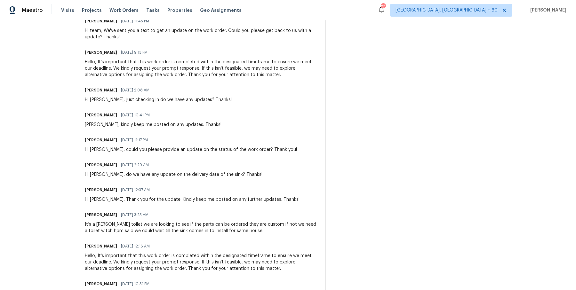
scroll to position [354, 0]
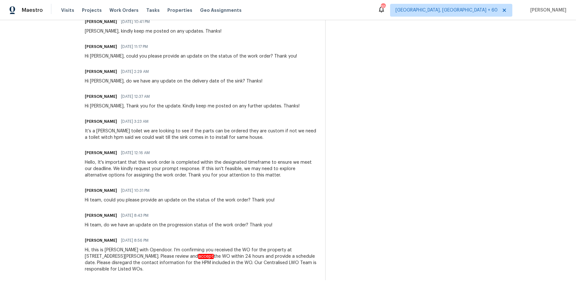
drag, startPoint x: 85, startPoint y: 231, endPoint x: 163, endPoint y: 314, distance: 113.7
click at [163, 290] on html "Maestro Visits Projects Work Orders Tasks Properties Geo Assignments 701 Albuqu…" at bounding box center [288, 145] width 576 height 290
copy div "Lindy Wert 09/06/2025 4:26 AM Response Requested Scheduled for pickup tomorrow …"
click at [188, 50] on div "Arvind Raj M 08/27/2025 11:17 PM" at bounding box center [191, 46] width 212 height 9
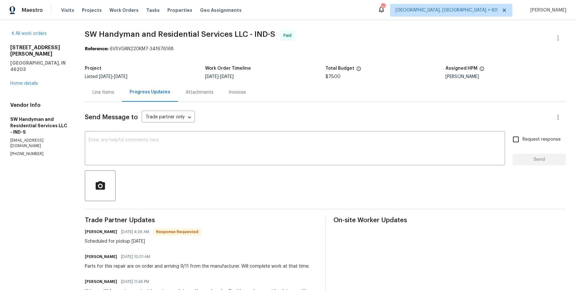
click at [116, 94] on div "Line Items" at bounding box center [103, 92] width 37 height 19
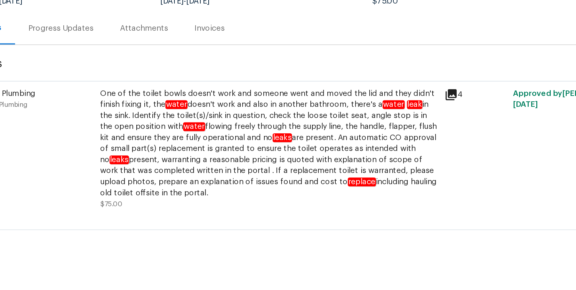
click at [284, 134] on div "One of the toilet bowls doesn't work and someone went and moved the lid and the…" at bounding box center [261, 159] width 196 height 64
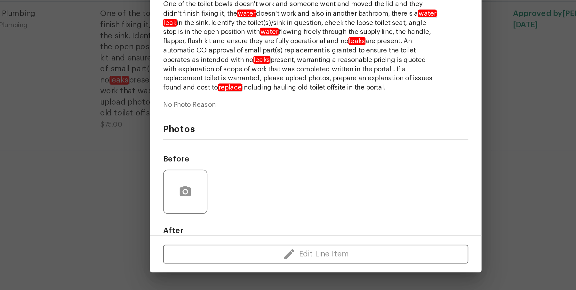
click at [252, 234] on div "Before" at bounding box center [288, 229] width 177 height 42
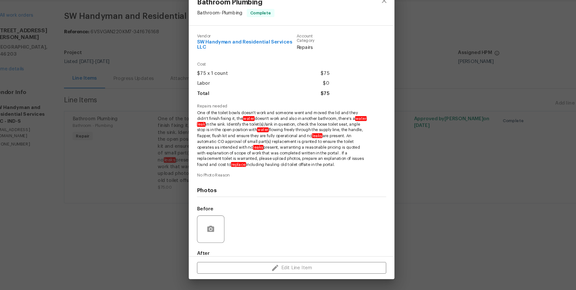
click at [310, 167] on span "One of the toilet bowls doesn't work and someone went and moved the lid and the…" at bounding box center [279, 149] width 159 height 54
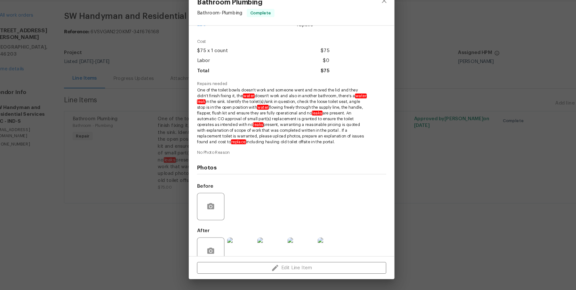
scroll to position [35, 0]
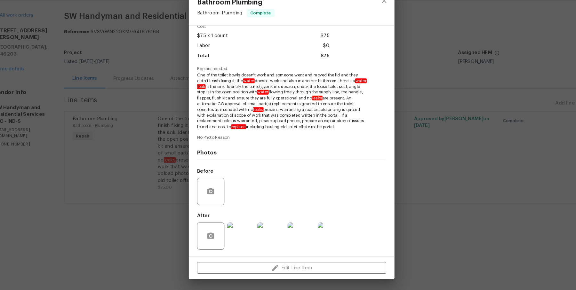
click at [246, 237] on img at bounding box center [241, 240] width 26 height 26
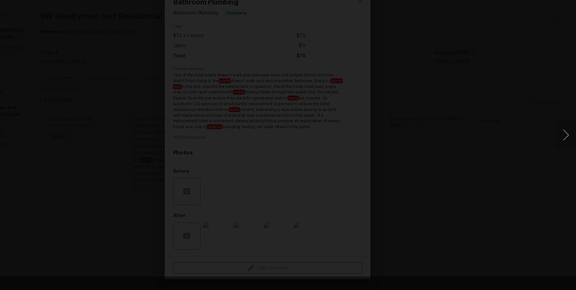
click at [542, 124] on div "Lightbox" at bounding box center [288, 145] width 576 height 290
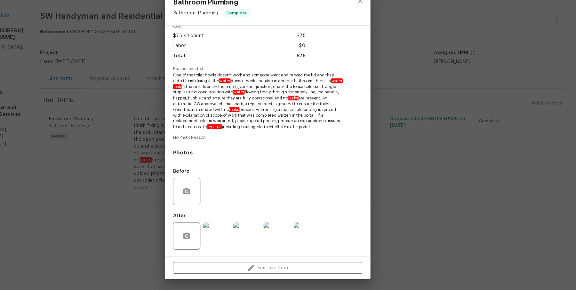
click at [542, 124] on div "Bathroom Plumbing Bathroom - Plumbing Complete Vendor SW Handyman and Residenti…" at bounding box center [288, 145] width 576 height 290
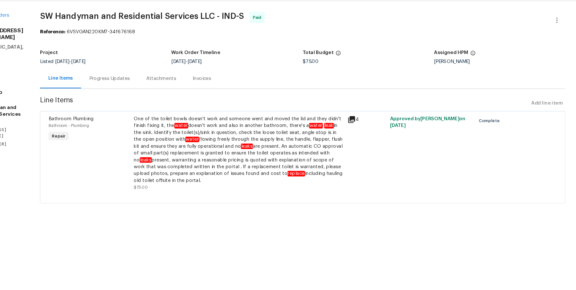
click at [263, 156] on em "leaks" at bounding box center [268, 155] width 11 height 5
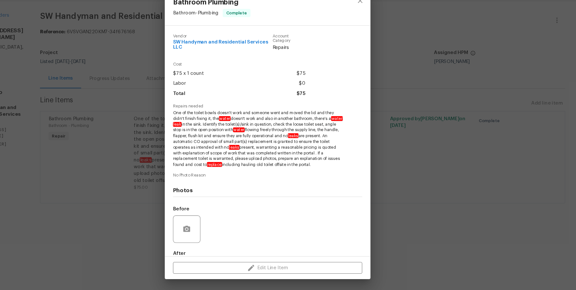
click at [443, 187] on div "Bathroom Plumbing Bathroom - Plumbing Complete Vendor SW Handyman and Residenti…" at bounding box center [288, 145] width 576 height 290
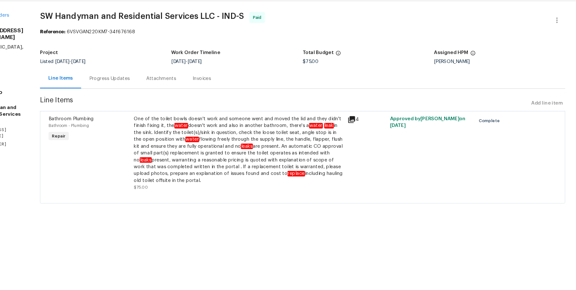
click at [149, 90] on div "Progress Updates" at bounding box center [141, 92] width 38 height 6
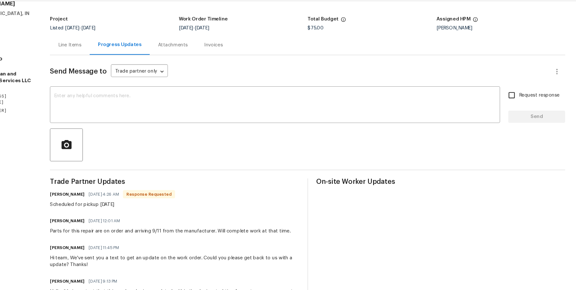
scroll to position [30, 0]
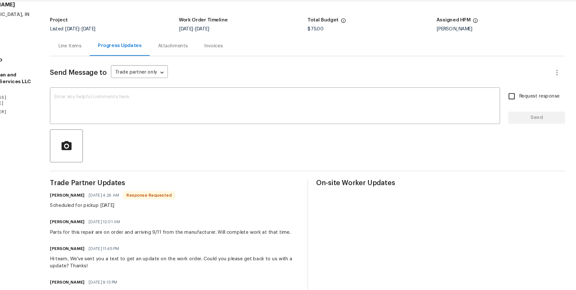
click at [199, 64] on div "Attachments" at bounding box center [200, 62] width 28 height 6
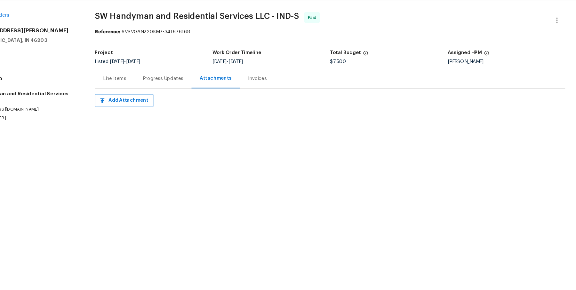
click at [274, 90] on div "Invoices" at bounding box center [278, 92] width 17 height 6
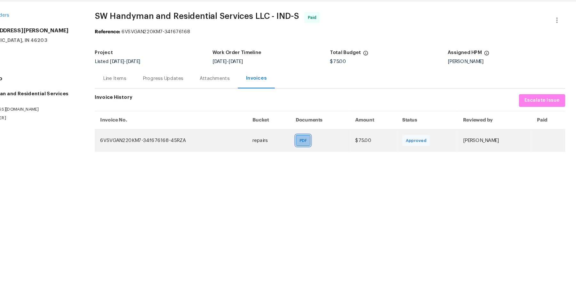
click at [318, 153] on span "PDF" at bounding box center [322, 150] width 9 height 6
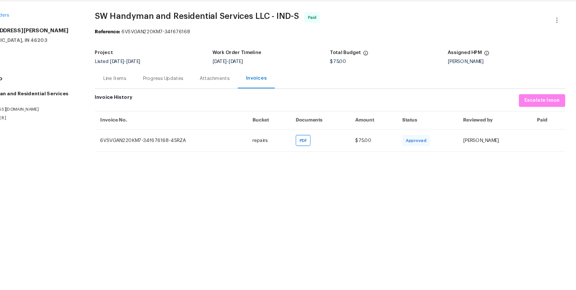
click at [150, 88] on div "Line Items" at bounding box center [145, 92] width 37 height 19
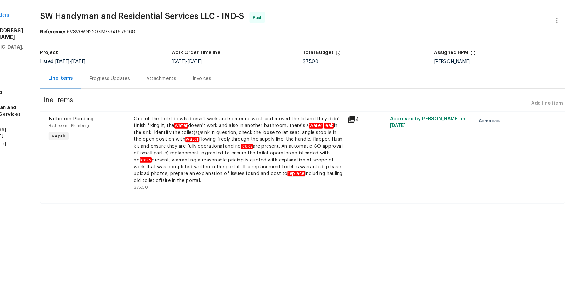
click at [192, 134] on div "One of the toilet bowls doesn't work and someone went and moved the lid and the…" at bounding box center [261, 159] width 196 height 64
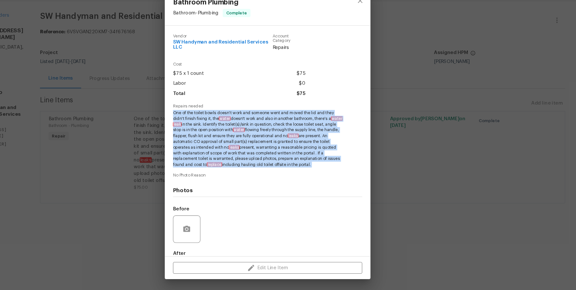
drag, startPoint x: 200, startPoint y: 125, endPoint x: 344, endPoint y: 179, distance: 154.3
click at [344, 179] on div "Vendor SW Handyman and Residential Services LLC Account Category Repairs Cost $…" at bounding box center [288, 169] width 177 height 246
copy span "One of the toilet bowls doesn't work and someone went and moved the lid and the…"
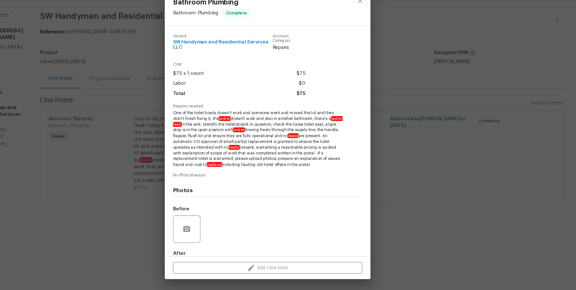
click at [138, 143] on div "Bathroom Plumbing Bathroom - Plumbing Complete Vendor SW Handyman and Residenti…" at bounding box center [288, 145] width 576 height 290
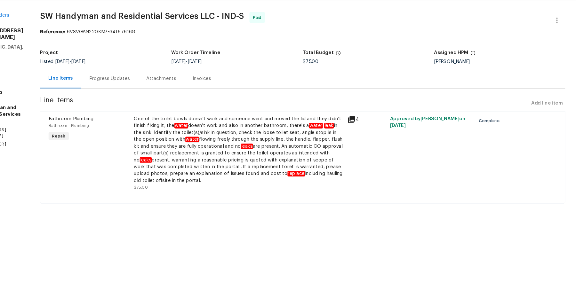
click at [144, 92] on div "Progress Updates" at bounding box center [141, 92] width 38 height 6
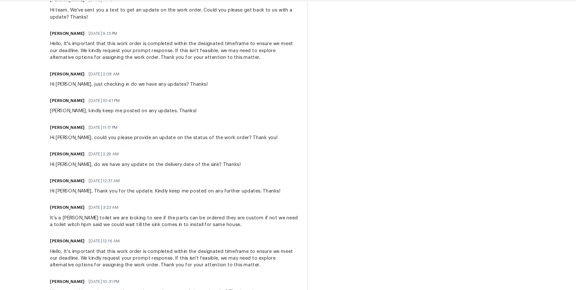
scroll to position [354, 0]
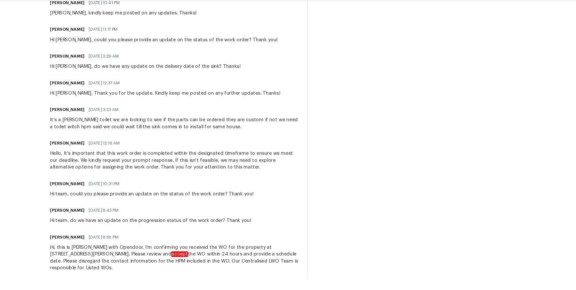
drag, startPoint x: 86, startPoint y: 160, endPoint x: 226, endPoint y: 313, distance: 207.5
click at [226, 290] on html "Maestro Visits Projects Work Orders Tasks Properties Geo Assignments 701 Albuqu…" at bounding box center [288, 145] width 576 height 290
copy div "Lindy Wert 09/06/2025 4:26 AM Response Requested Scheduled for pickup tomorrow …"
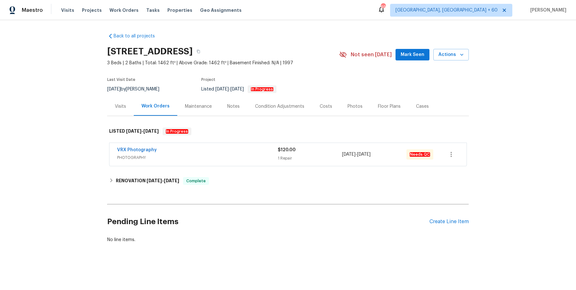
click at [138, 115] on div "Work Orders" at bounding box center [156, 106] width 44 height 19
click at [127, 111] on div "Visits" at bounding box center [120, 106] width 27 height 19
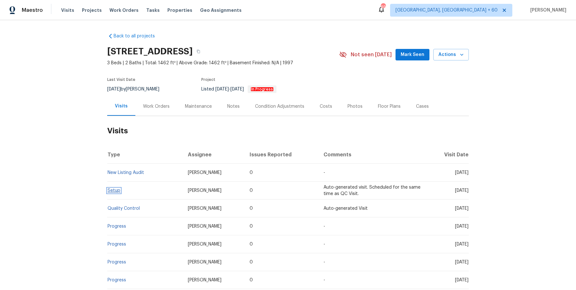
click at [117, 190] on link "Setup" at bounding box center [114, 191] width 13 height 4
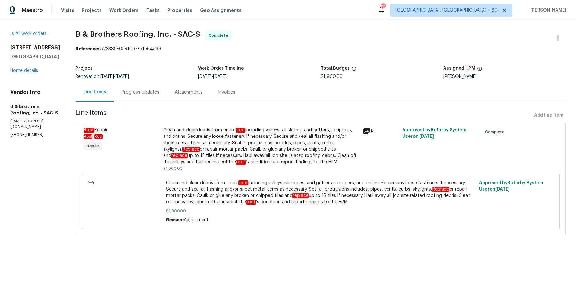
click at [159, 93] on div "Progress Updates" at bounding box center [141, 92] width 38 height 6
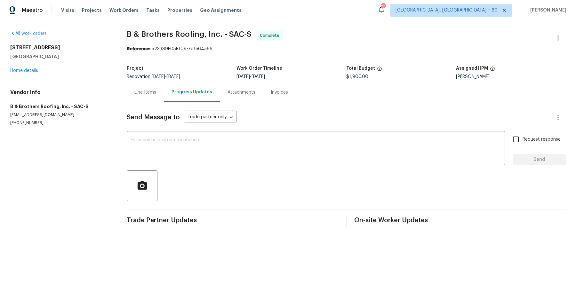
click at [153, 88] on div "Line Items" at bounding box center [145, 92] width 37 height 19
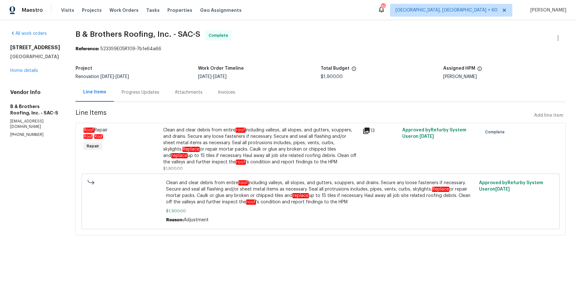
click at [201, 94] on div "Attachments" at bounding box center [189, 92] width 28 height 6
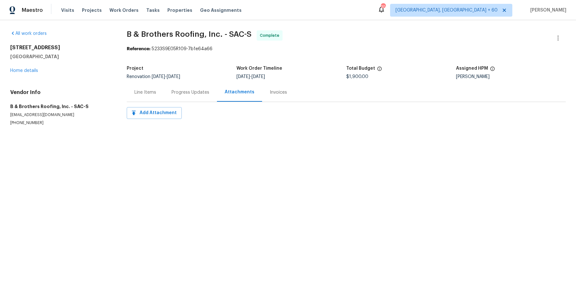
click at [197, 93] on div "Progress Updates" at bounding box center [191, 92] width 38 height 6
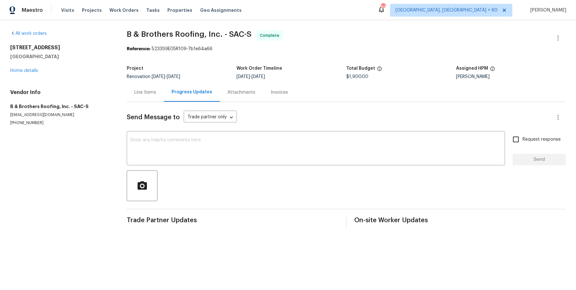
click at [243, 96] on div "Attachments" at bounding box center [241, 92] width 43 height 19
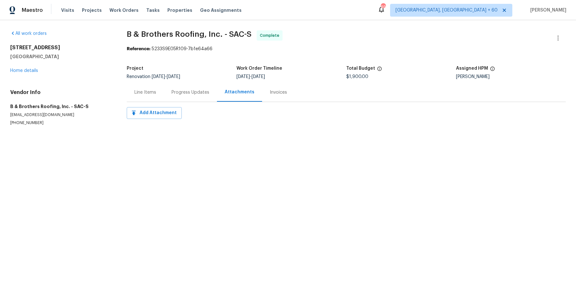
click at [270, 94] on div "Invoices" at bounding box center [278, 92] width 17 height 6
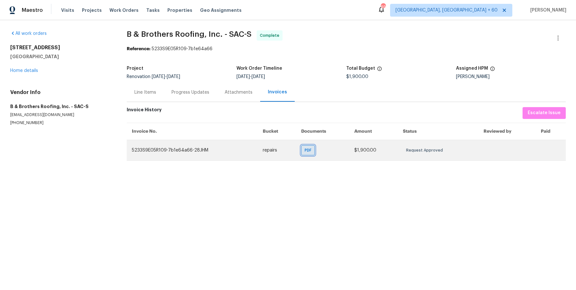
click at [307, 152] on span "PDF" at bounding box center [309, 150] width 9 height 6
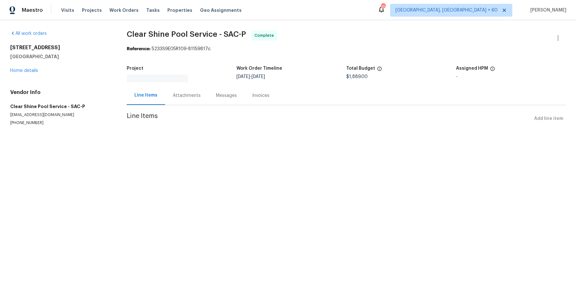
click at [167, 33] on span "Clear Shine Pool Service - SAC-P" at bounding box center [186, 34] width 119 height 8
click at [167, 33] on div at bounding box center [288, 145] width 576 height 290
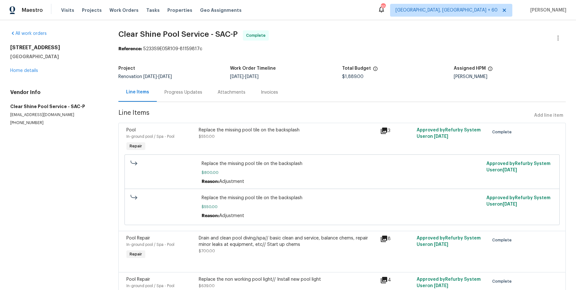
click at [178, 36] on span "Clear Shine Pool Service - SAC-P" at bounding box center [177, 34] width 119 height 8
click at [178, 36] on span "Clear Shine Pool Service - SAC-P" at bounding box center [178, 34] width 119 height 8
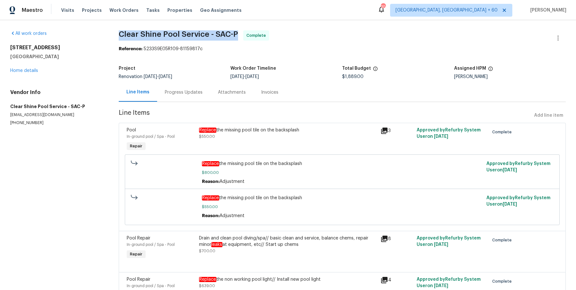
click at [178, 36] on span "Clear Shine Pool Service - SAC-P" at bounding box center [178, 34] width 119 height 8
copy span "Clear Shine Pool Service - SAC-P"
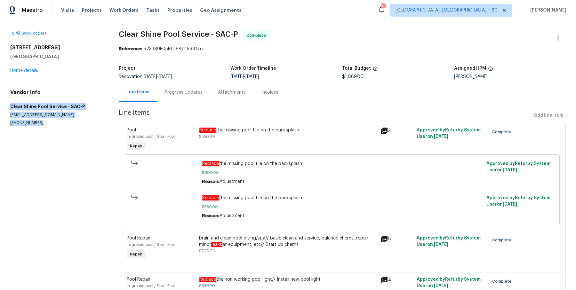
drag, startPoint x: 6, startPoint y: 106, endPoint x: 51, endPoint y: 139, distance: 55.4
click at [51, 139] on div "All work orders [STREET_ADDRESS] Home details Vendor Info Clear Shine Pool Serv…" at bounding box center [288, 176] width 576 height 312
copy div "Clear Shine Pool Service - SAC-P [EMAIL_ADDRESS][DOMAIN_NAME] [PHONE_NUMBER]"
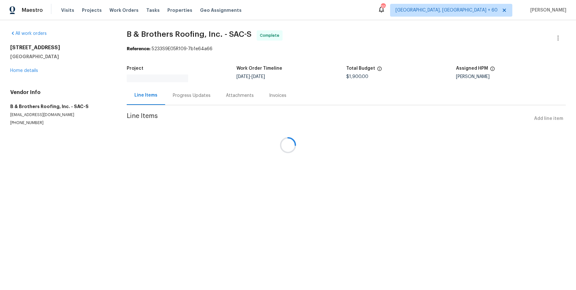
click at [181, 33] on div at bounding box center [288, 145] width 576 height 290
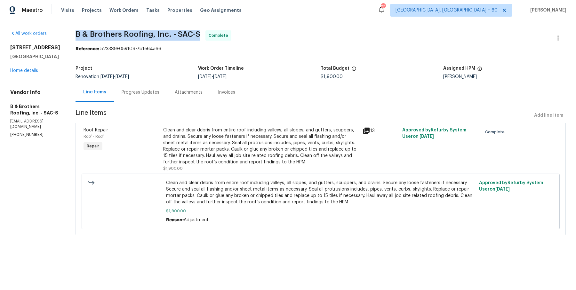
click at [181, 33] on span "B & Brothers Roofing, Inc. - SAC-S" at bounding box center [138, 34] width 125 height 8
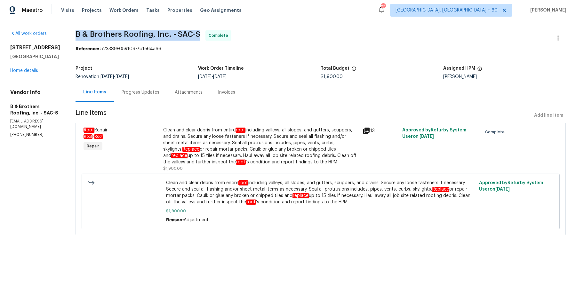
copy span "B & Brothers Roofing, Inc. - SAC-S"
click at [92, 69] on h5 "Project" at bounding box center [84, 68] width 17 height 4
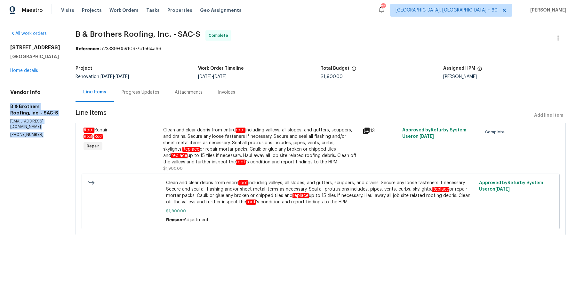
drag, startPoint x: 4, startPoint y: 107, endPoint x: 59, endPoint y: 131, distance: 60.3
click at [59, 131] on div "All work orders [STREET_ADDRESS] Home details Vendor Info B & Brothers Roofing,…" at bounding box center [288, 136] width 576 height 233
copy div "B & Brothers Roofing, Inc. - SAC-S [EMAIL_ADDRESS][DOMAIN_NAME] [PHONE_NUMBER]"
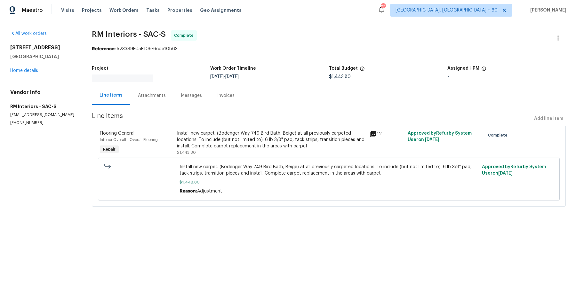
click at [158, 37] on span "RM Interiors - SAC-S" at bounding box center [129, 34] width 74 height 8
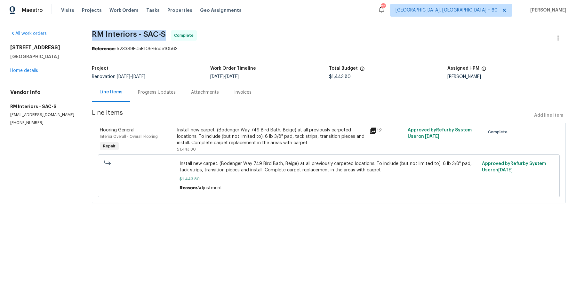
copy span "RM Interiors - SAC-S"
click at [40, 117] on div "Vendor Info RM Interiors - SAC-S [EMAIL_ADDRESS][DOMAIN_NAME] [PHONE_NUMBER]" at bounding box center [43, 107] width 66 height 36
drag, startPoint x: 9, startPoint y: 103, endPoint x: 66, endPoint y: 137, distance: 66.2
click at [66, 137] on div "All work orders [STREET_ADDRESS] Home details Vendor Info RM Interiors - SAC-S …" at bounding box center [288, 120] width 576 height 201
copy div "RM Interiors - SAC-S [EMAIL_ADDRESS][DOMAIN_NAME] [PHONE_NUMBER]"
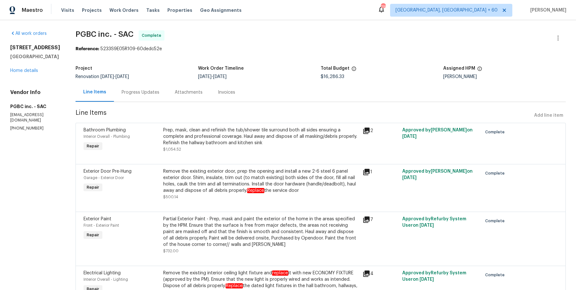
click at [109, 31] on span "PGBC inc. - SAC" at bounding box center [105, 34] width 58 height 8
copy span "PGBC inc. - SAC"
drag, startPoint x: 7, startPoint y: 117, endPoint x: 42, endPoint y: 143, distance: 43.5
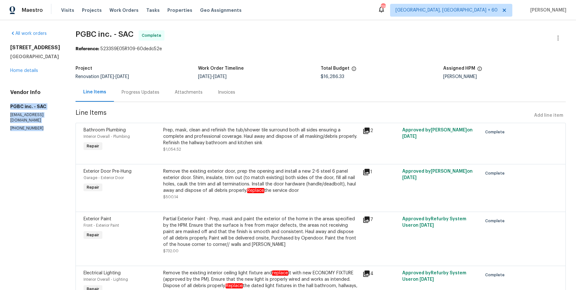
copy div "PGBC inc. - SAC [EMAIL_ADDRESS][DOMAIN_NAME] [PHONE_NUMBER]"
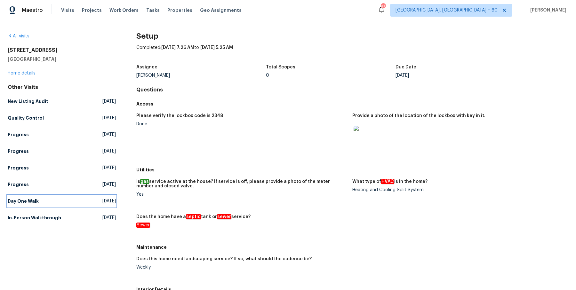
click at [21, 196] on link "Day One Walk [DATE]" at bounding box center [62, 202] width 108 height 12
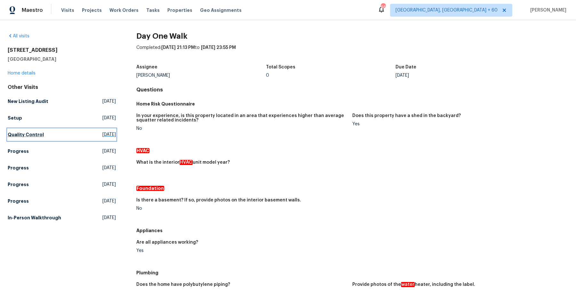
click at [21, 132] on h5 "Quality Control" at bounding box center [26, 135] width 36 height 6
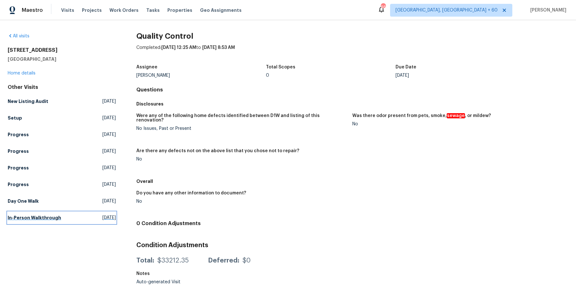
click at [14, 218] on h5 "In-Person Walkthrough" at bounding box center [34, 218] width 53 height 6
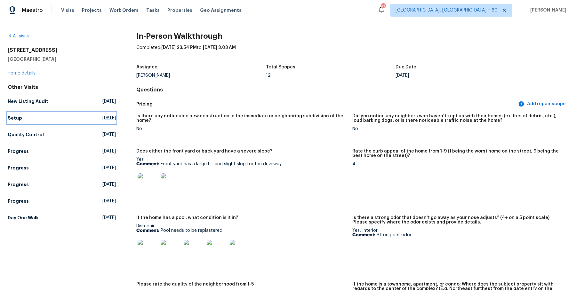
click at [19, 114] on link "Setup [DATE]" at bounding box center [62, 118] width 108 height 12
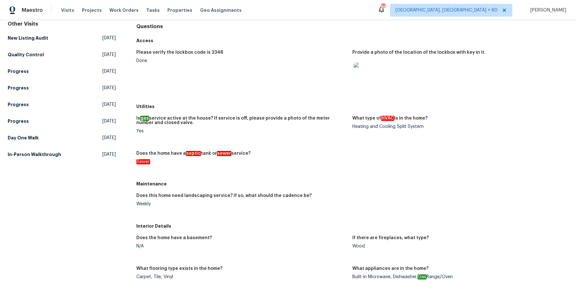
scroll to position [61, 0]
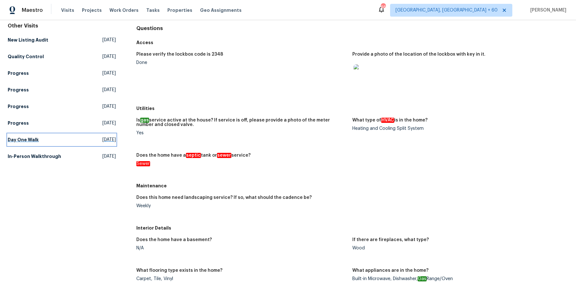
click at [24, 140] on h5 "Day One Walk" at bounding box center [23, 140] width 31 height 6
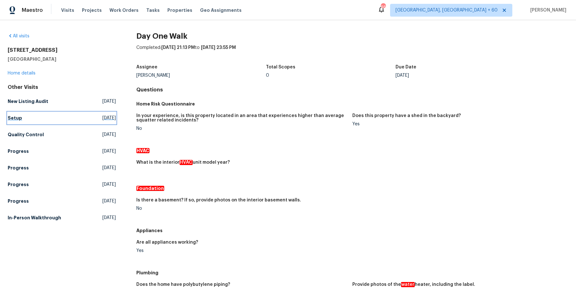
click at [17, 115] on h5 "Setup" at bounding box center [15, 118] width 14 height 6
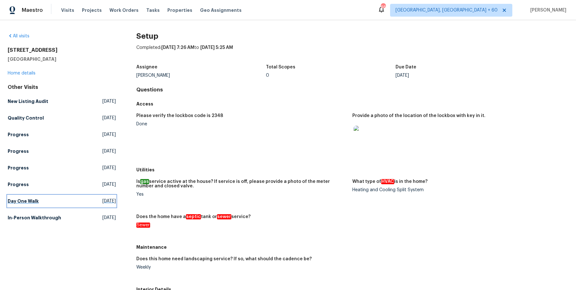
click at [36, 198] on h5 "Day One Walk" at bounding box center [23, 201] width 31 height 6
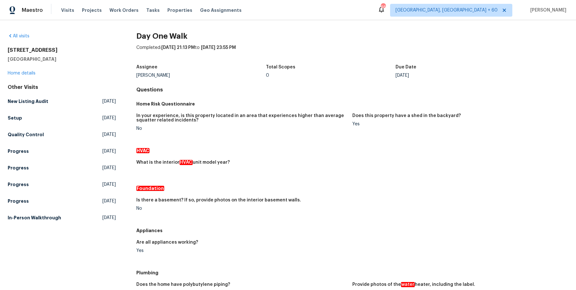
click at [18, 211] on div "Other Visits New Listing Audit [DATE] Setup [DATE] Quality Control [DATE] Progr…" at bounding box center [62, 154] width 108 height 140
click at [18, 215] on h5 "In-Person Walkthrough" at bounding box center [34, 218] width 53 height 6
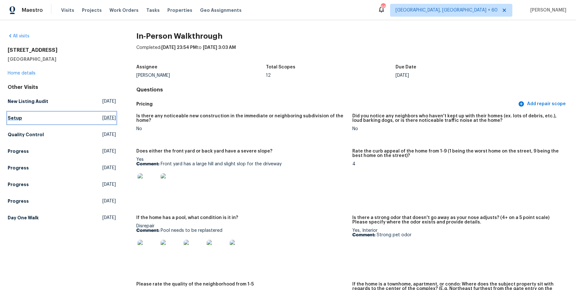
click at [13, 122] on link "Setup [DATE]" at bounding box center [62, 118] width 108 height 12
